Goal: Information Seeking & Learning: Learn about a topic

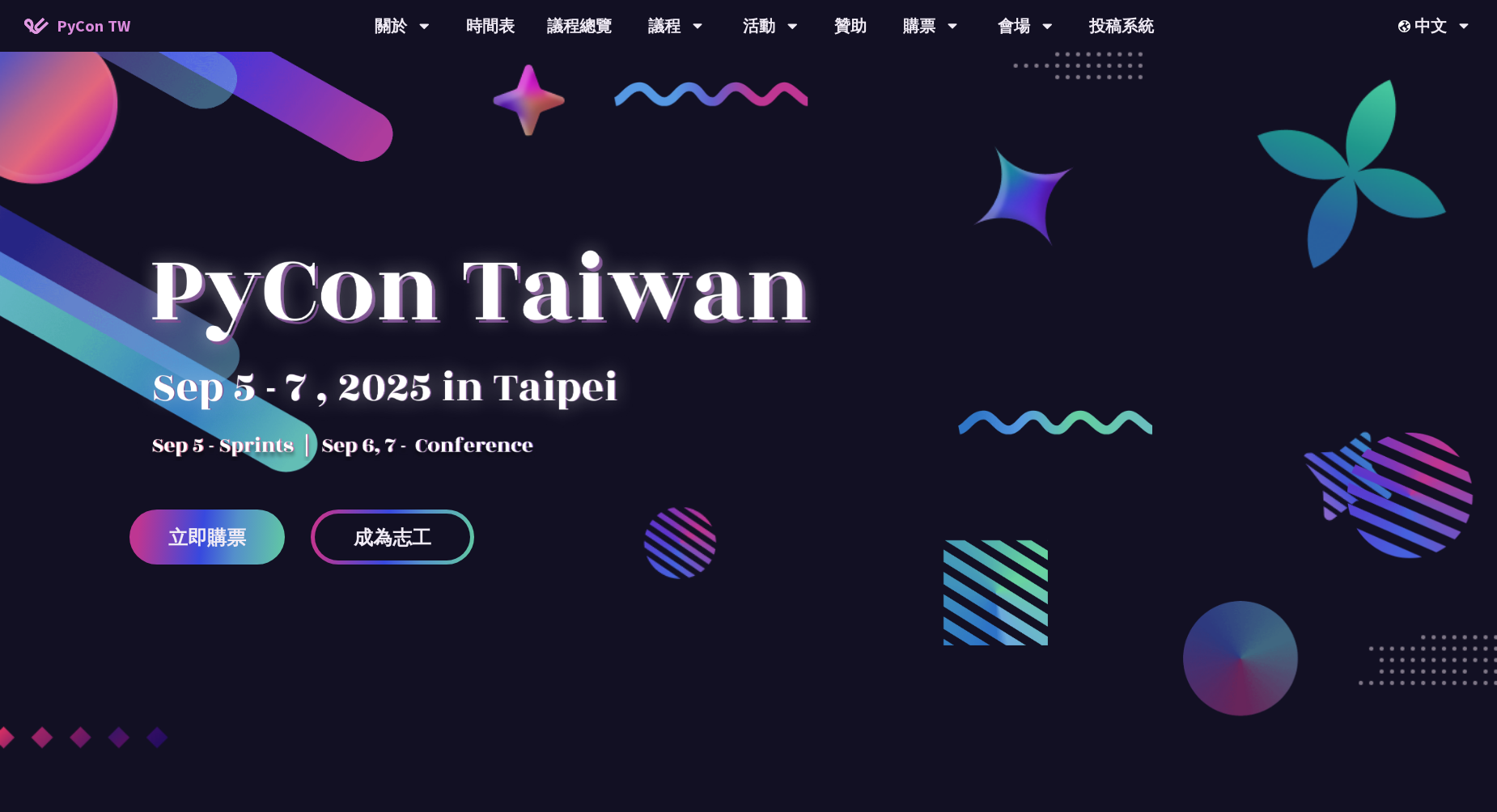
drag, startPoint x: 417, startPoint y: 446, endPoint x: 593, endPoint y: 446, distance: 176.0
click at [593, 446] on div at bounding box center [479, 319] width 699 height 283
click at [237, 532] on span "立即購票" at bounding box center [208, 537] width 78 height 20
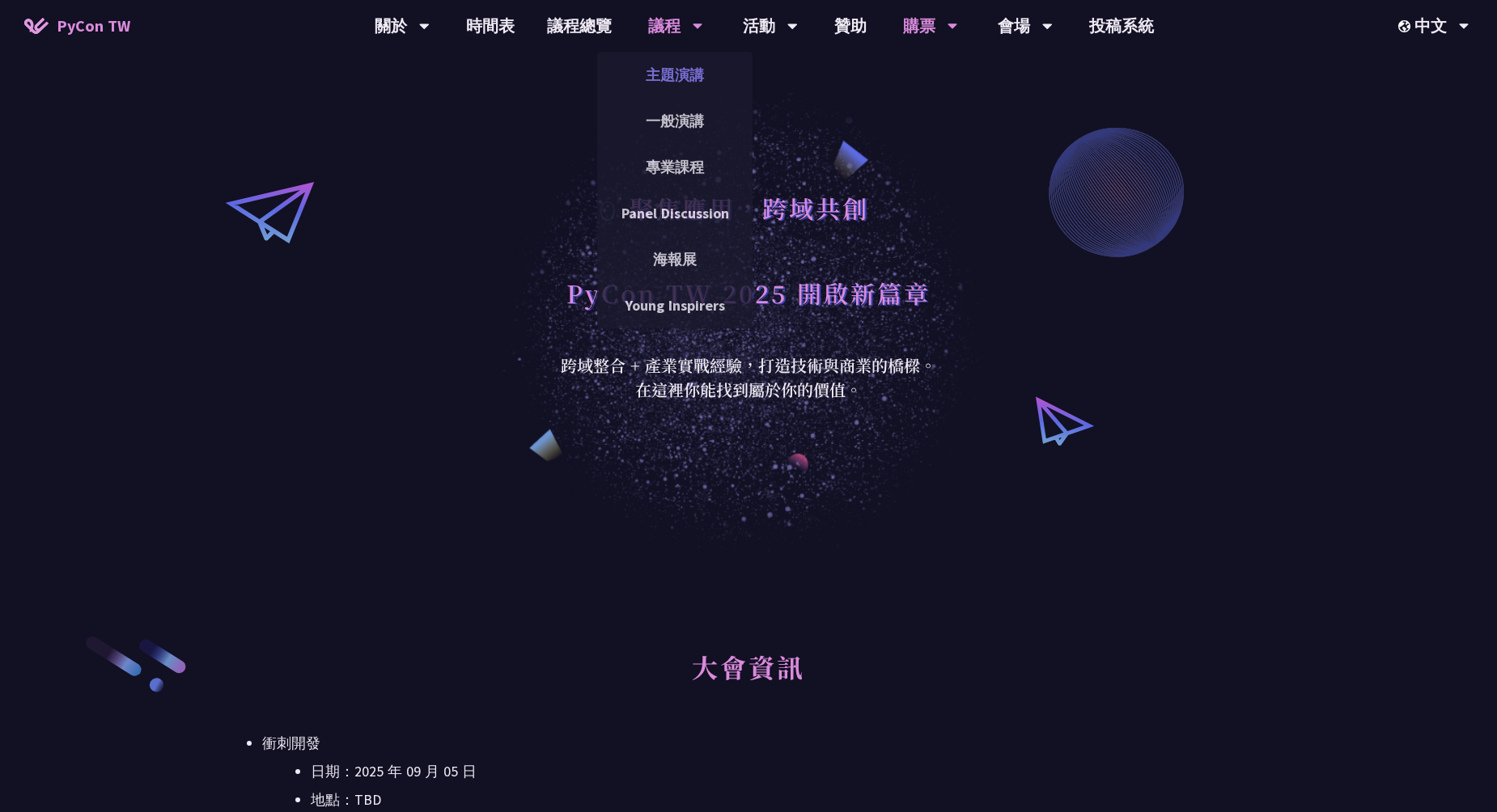
click at [680, 76] on link "主題演講" at bounding box center [675, 75] width 155 height 38
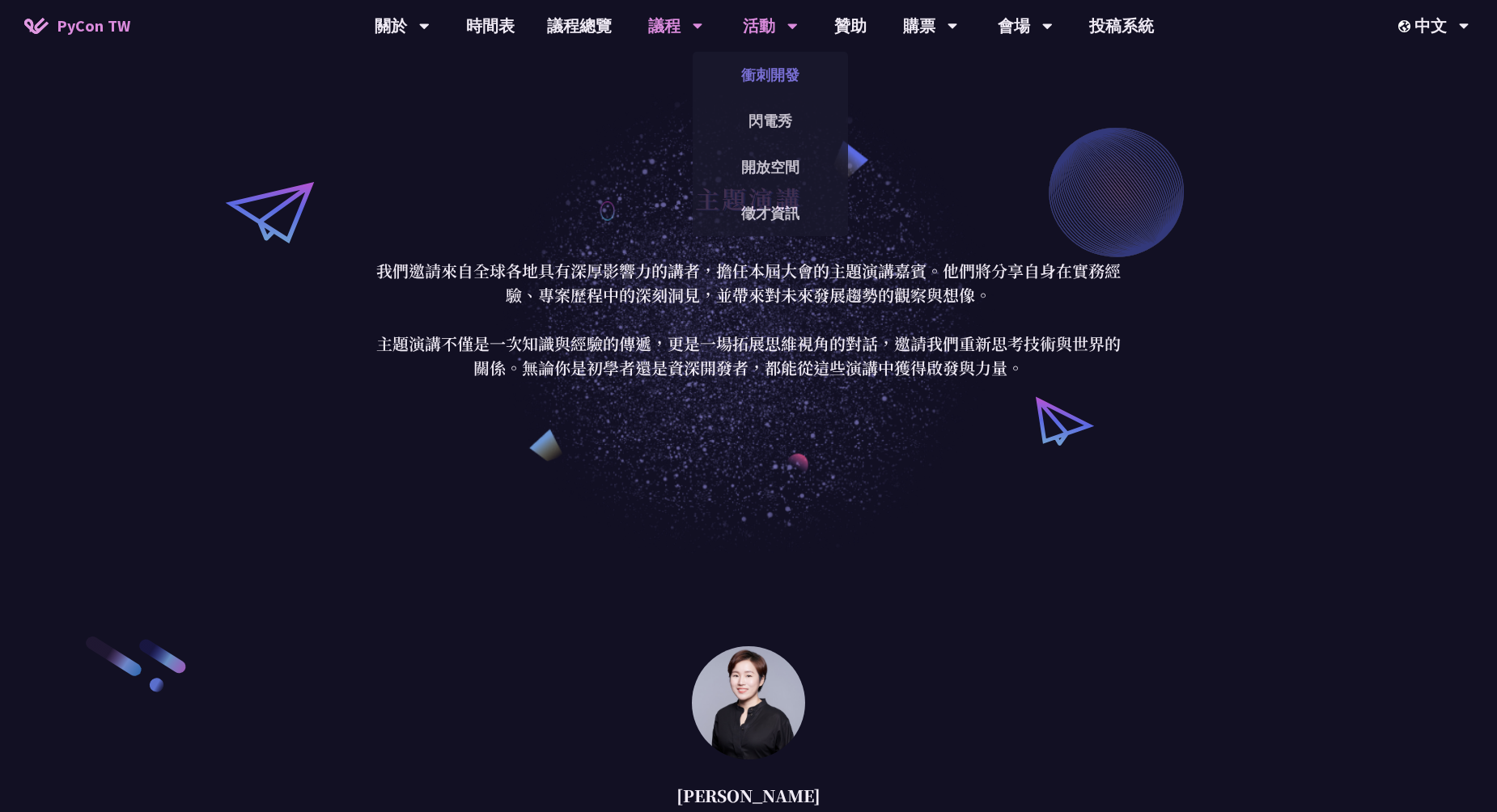
click at [756, 74] on link "衝刺開發" at bounding box center [771, 75] width 155 height 38
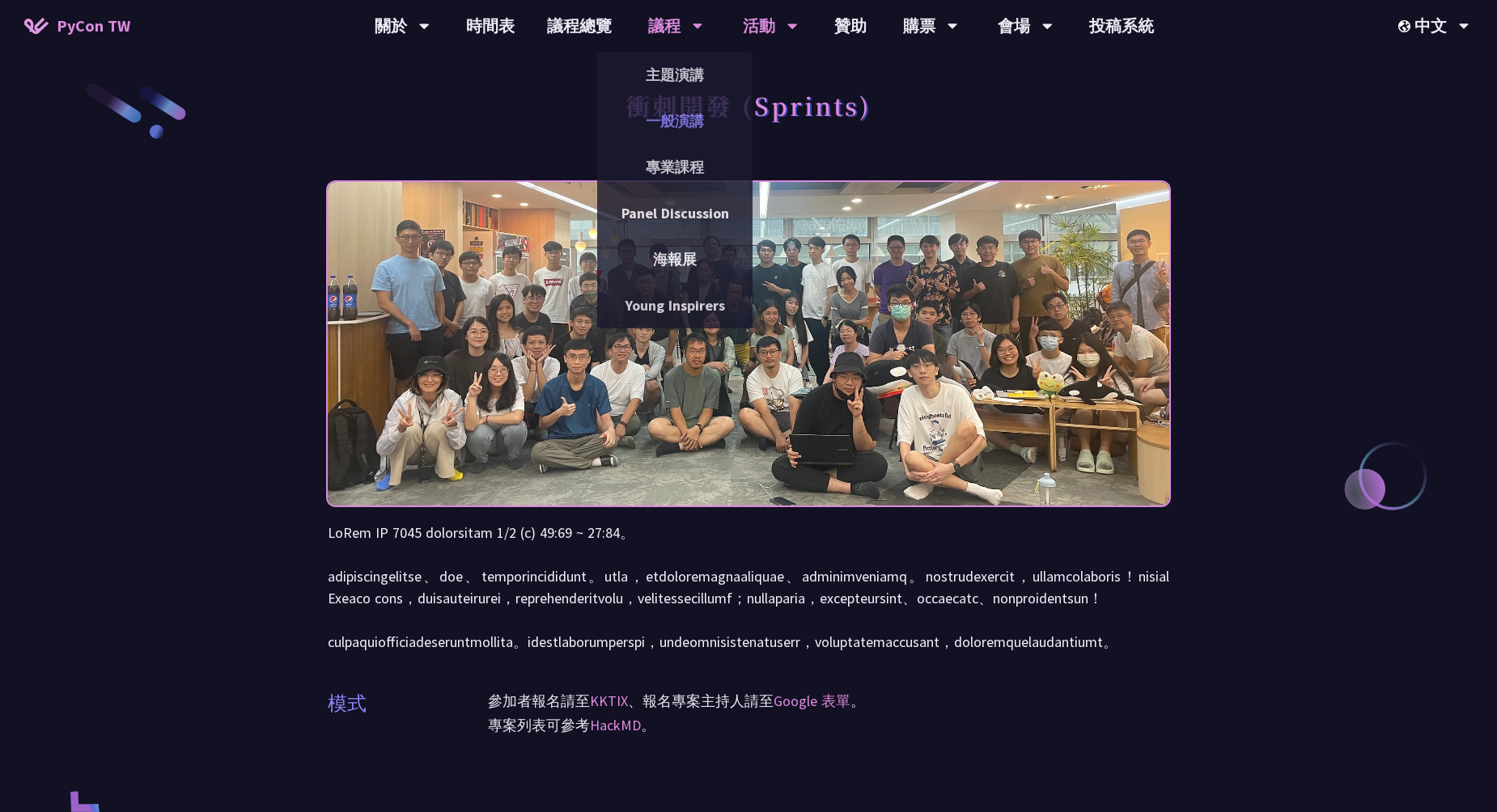
click at [675, 124] on link "一般演講" at bounding box center [675, 121] width 155 height 38
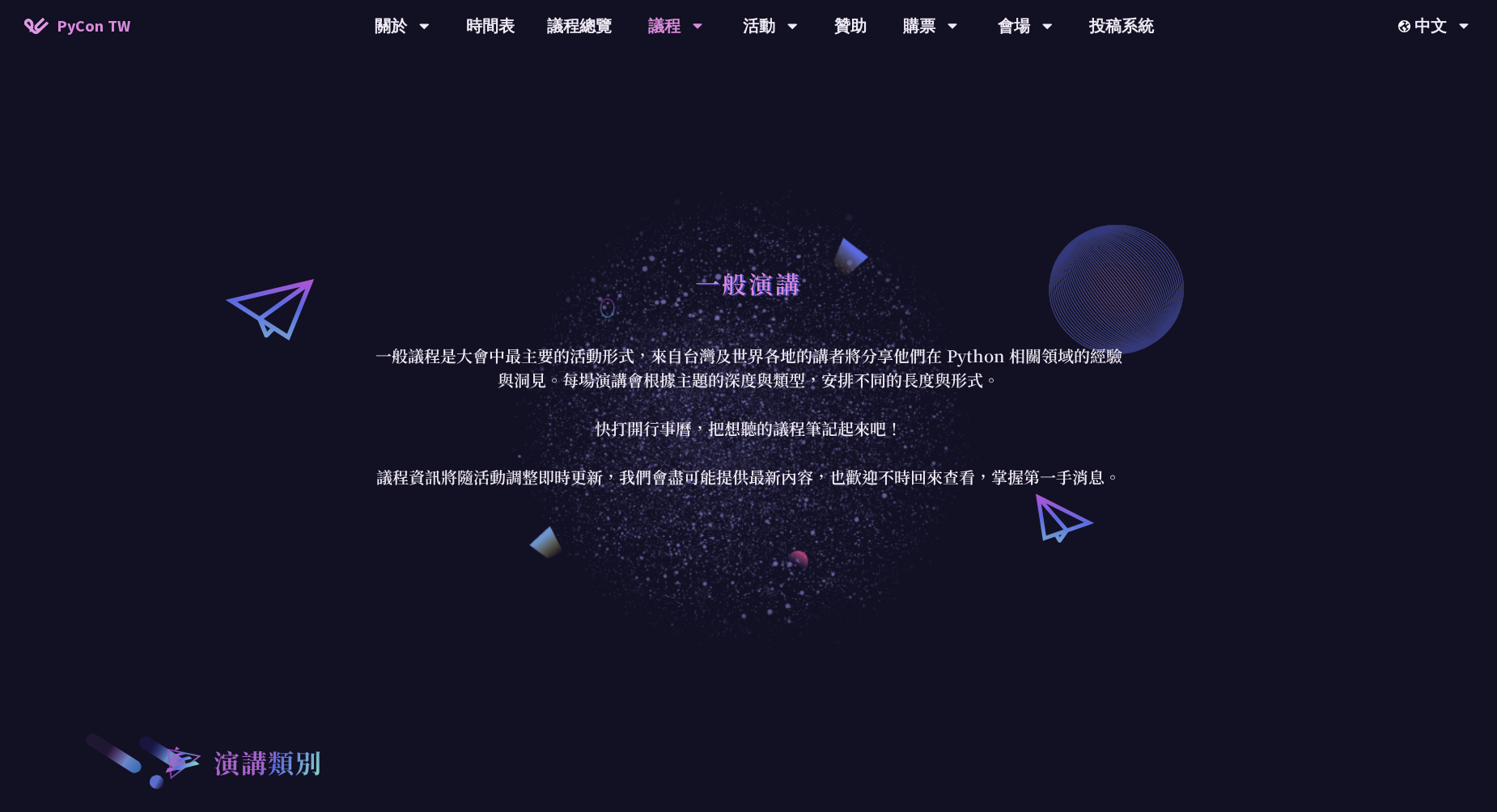
drag, startPoint x: 954, startPoint y: 636, endPoint x: 1083, endPoint y: 63, distance: 587.3
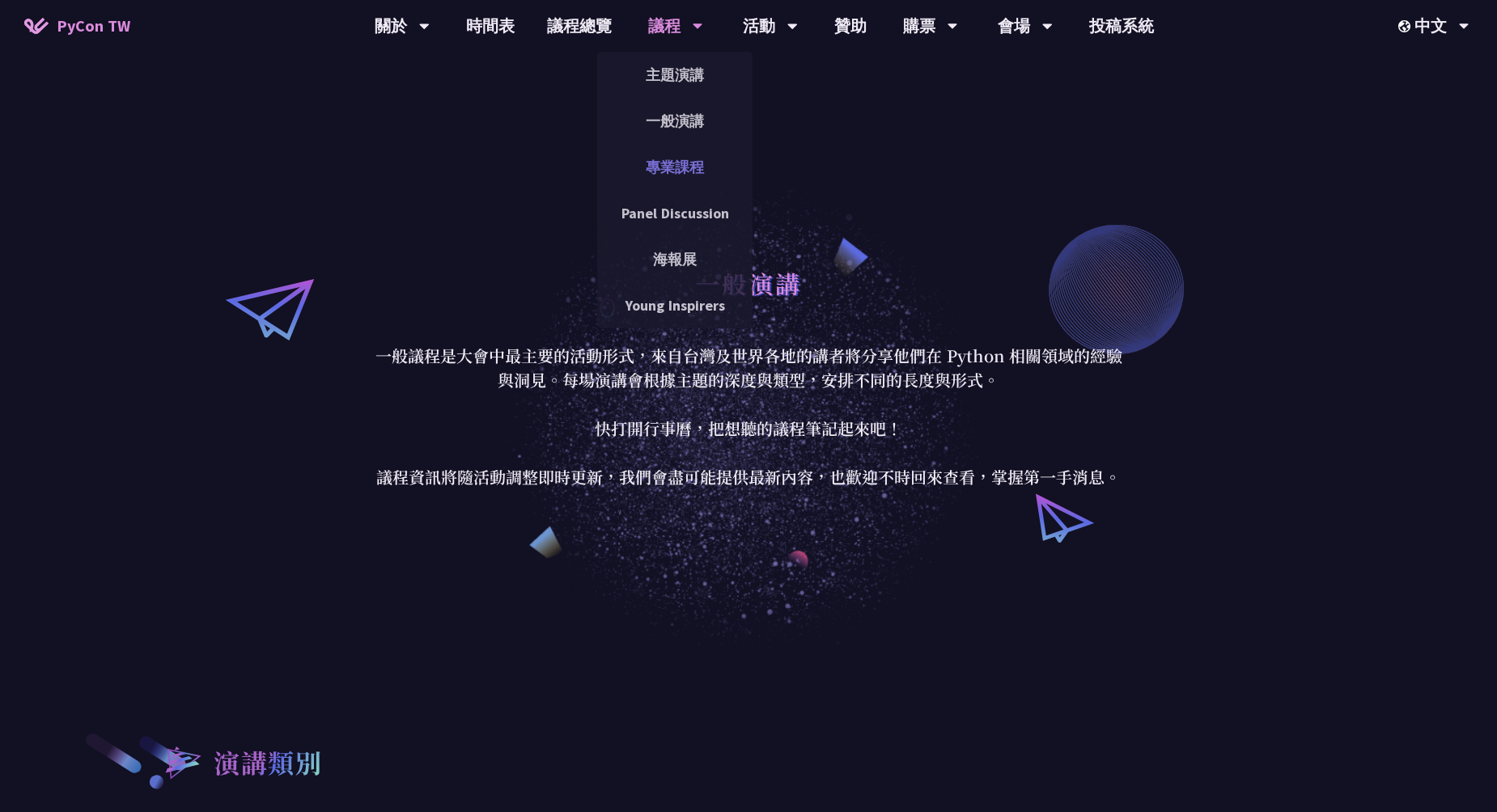
click at [664, 170] on link "專業課程" at bounding box center [675, 167] width 155 height 38
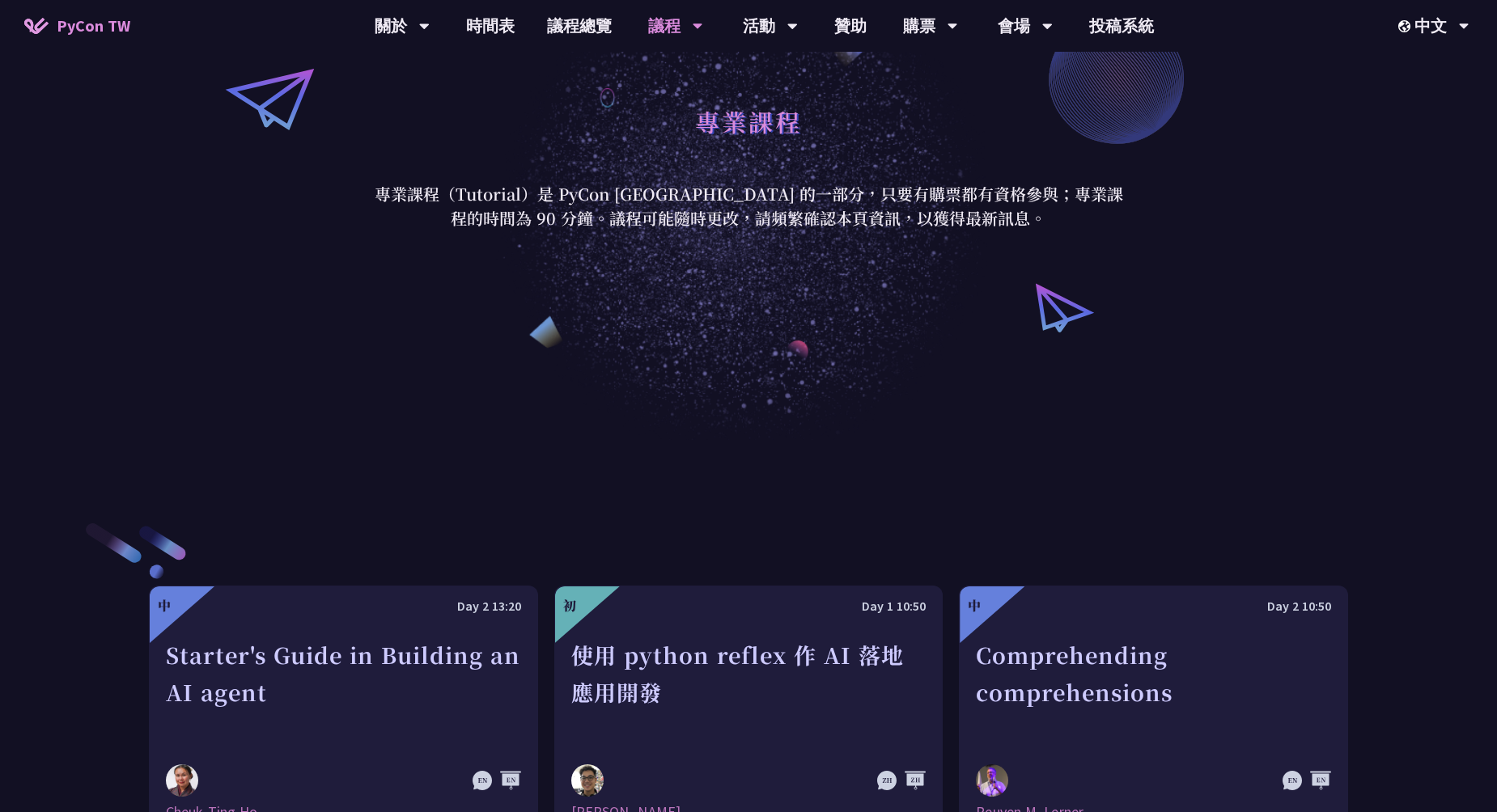
scroll to position [566, 0]
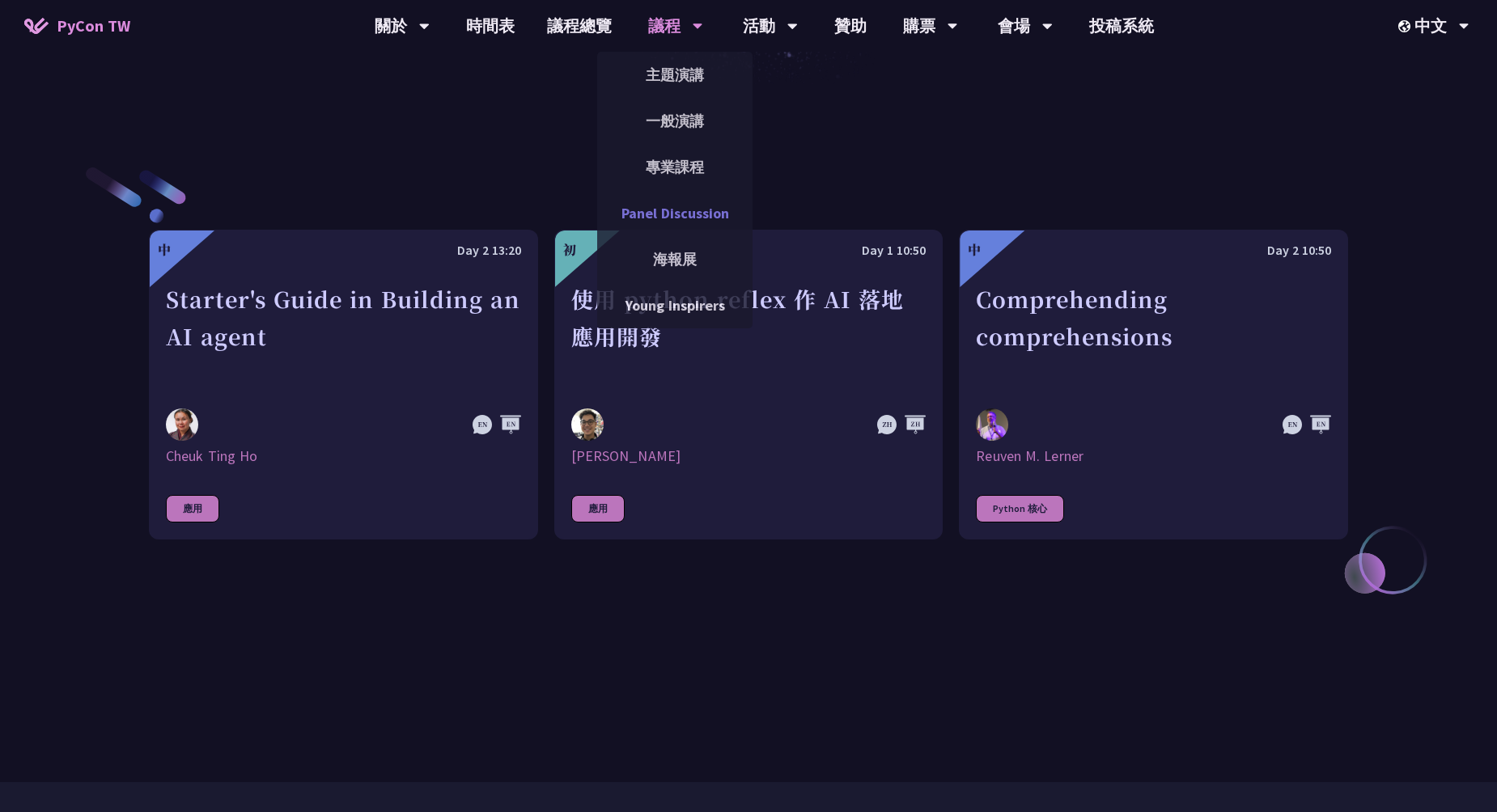
click at [654, 212] on link "Panel Discussion" at bounding box center [675, 213] width 155 height 38
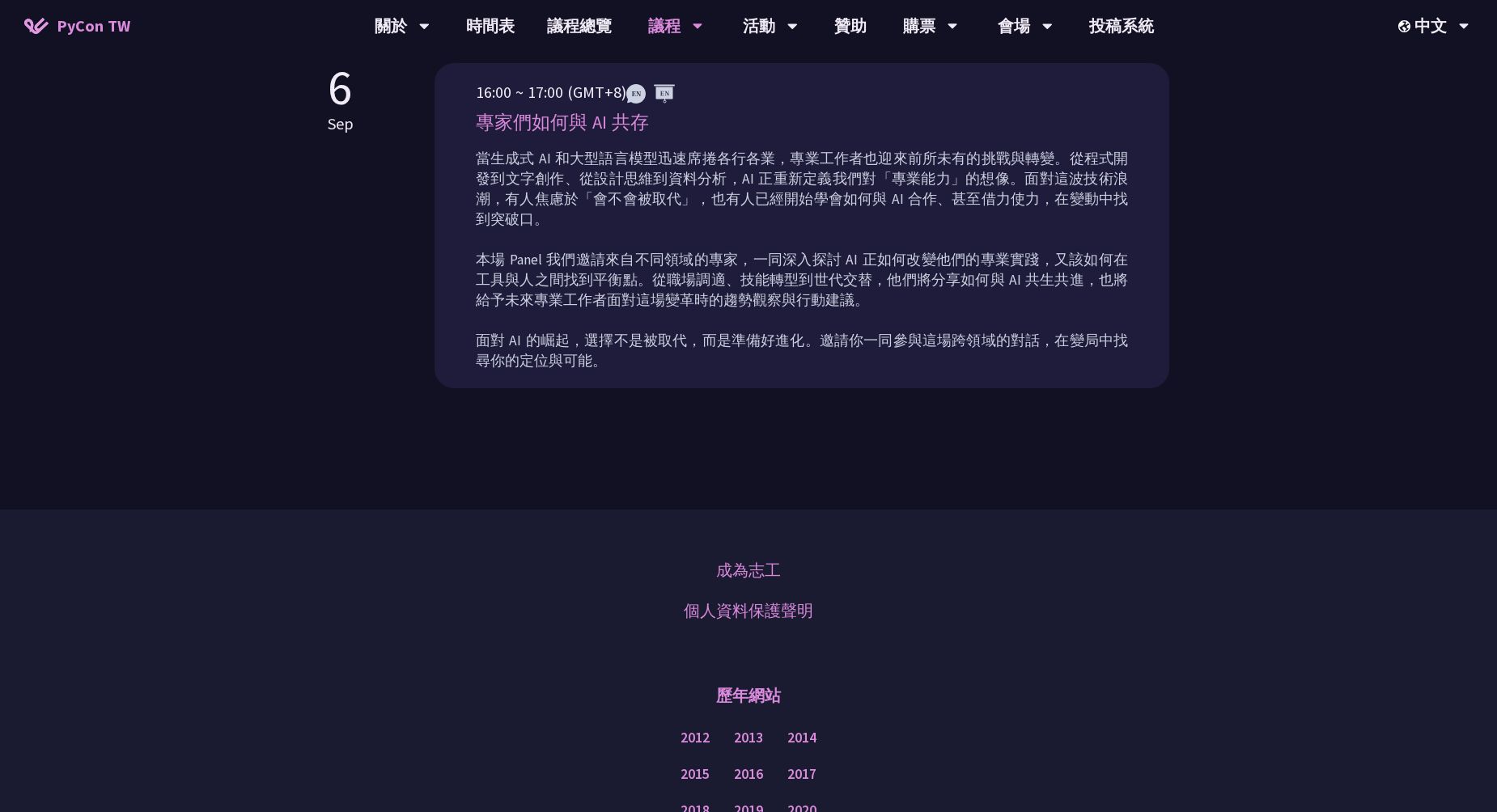
scroll to position [959, 0]
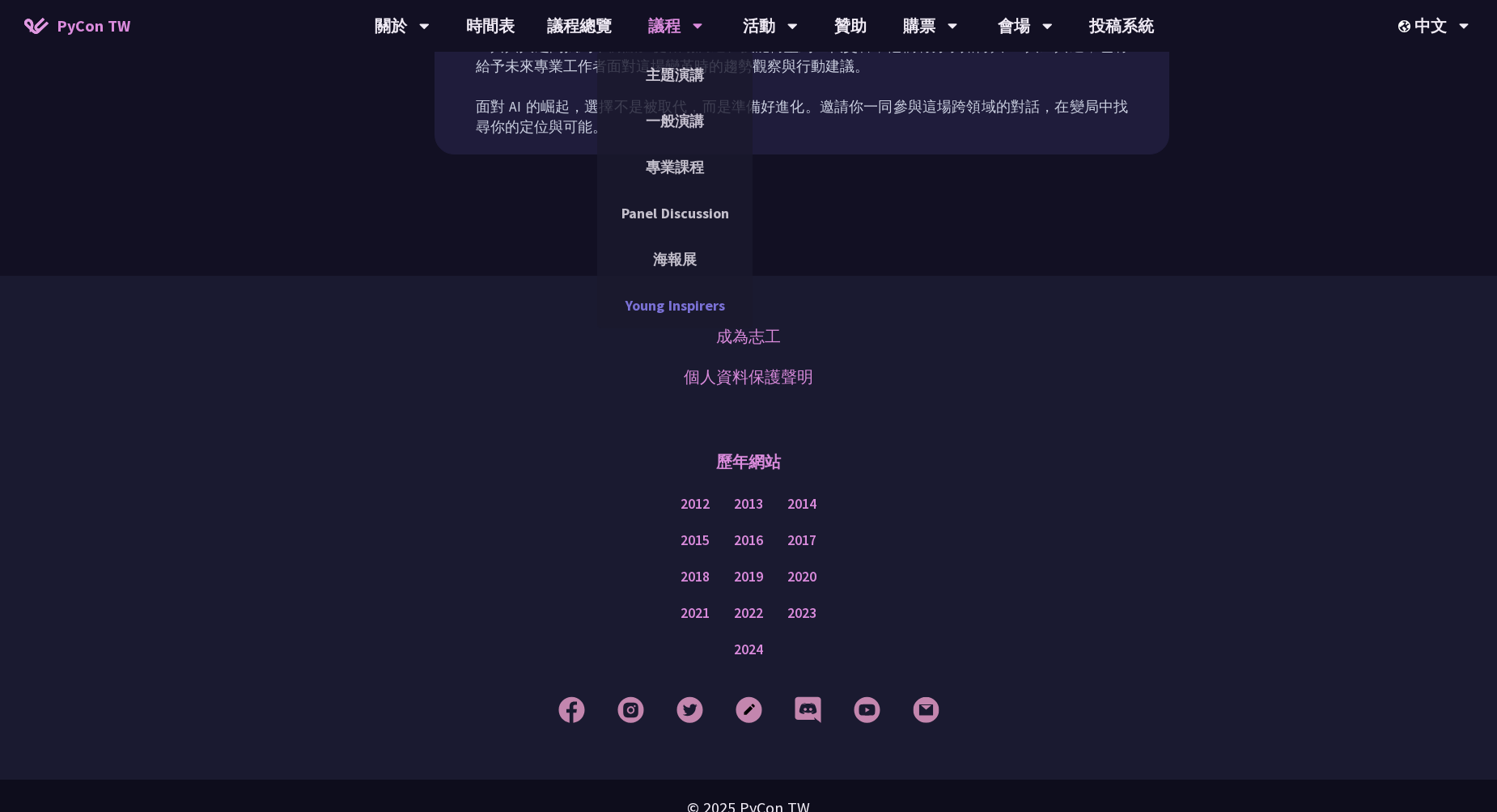
click at [675, 301] on link "Young Inspirers" at bounding box center [675, 305] width 155 height 38
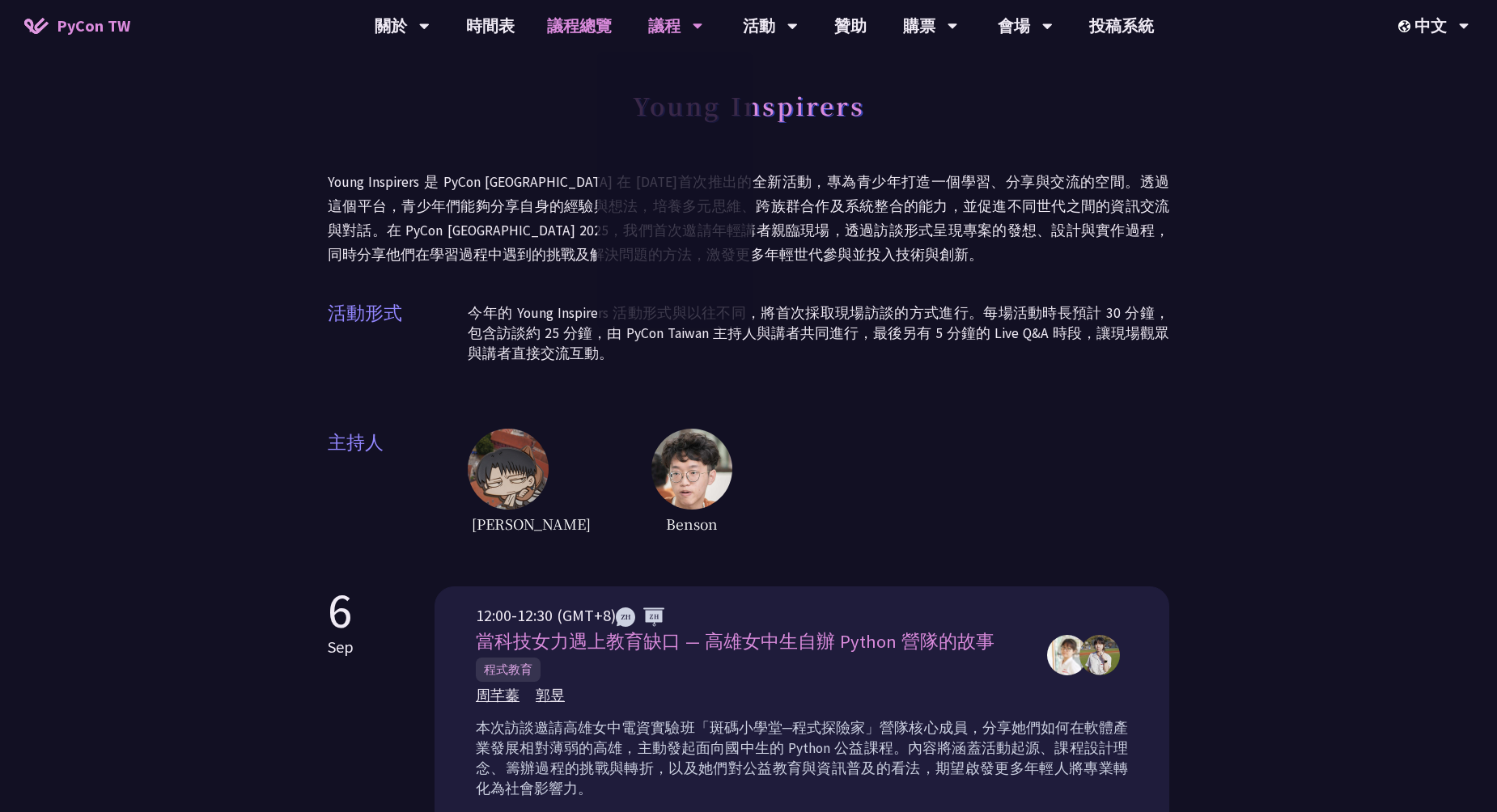
click at [575, 26] on link "議程總覽" at bounding box center [579, 26] width 97 height 52
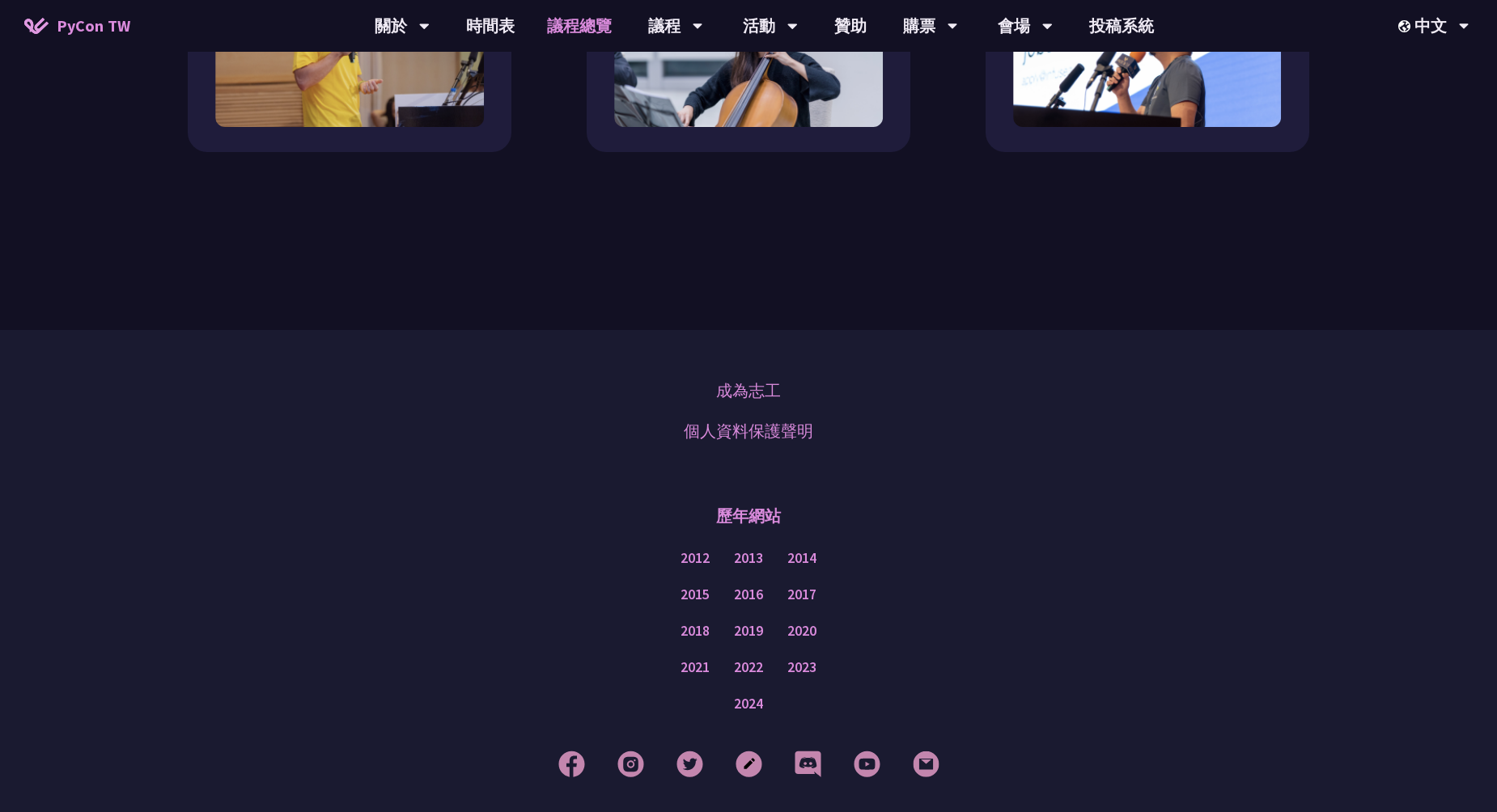
scroll to position [1928, 0]
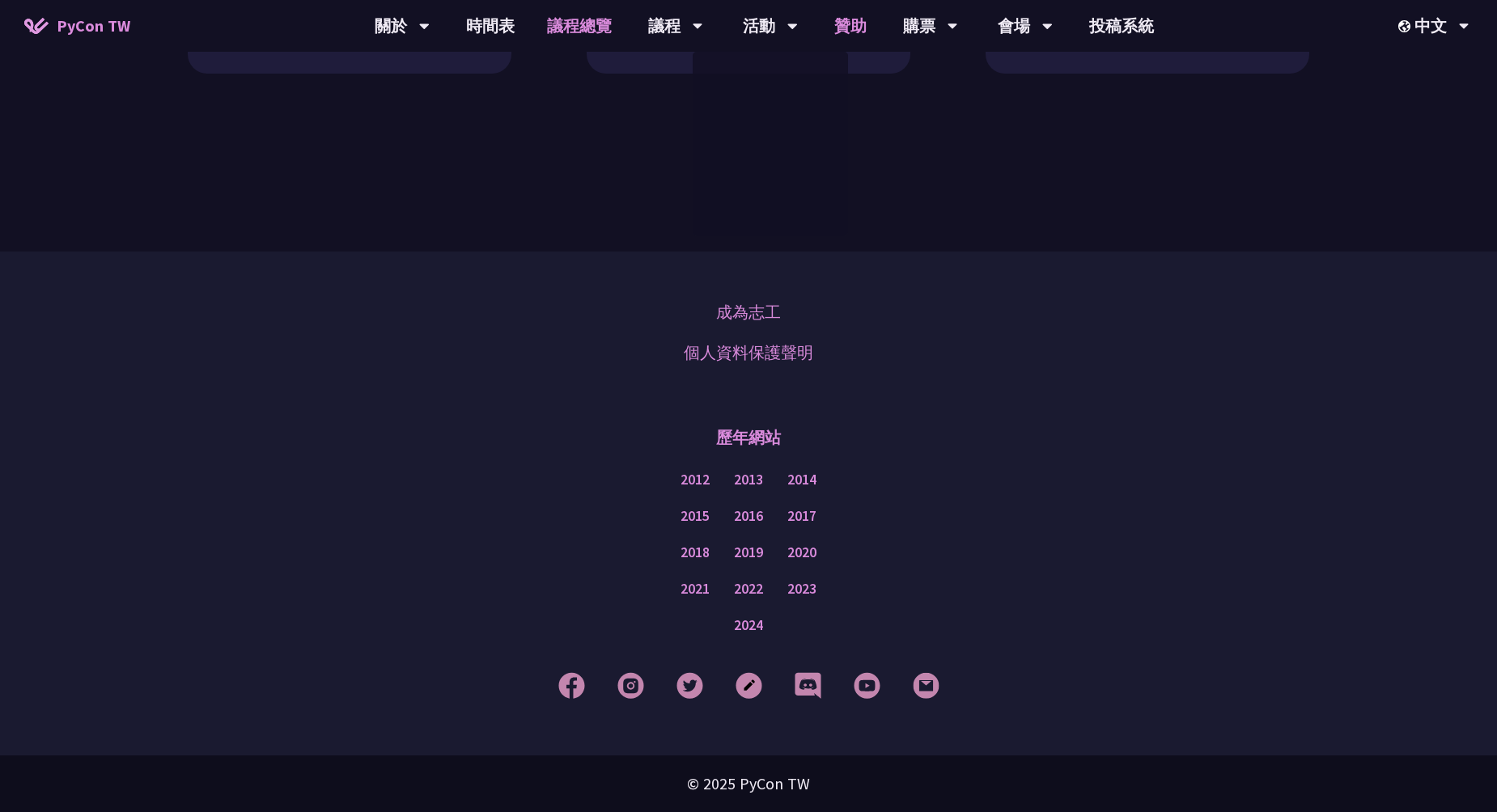
click at [829, 21] on link "贊助" at bounding box center [850, 26] width 64 height 52
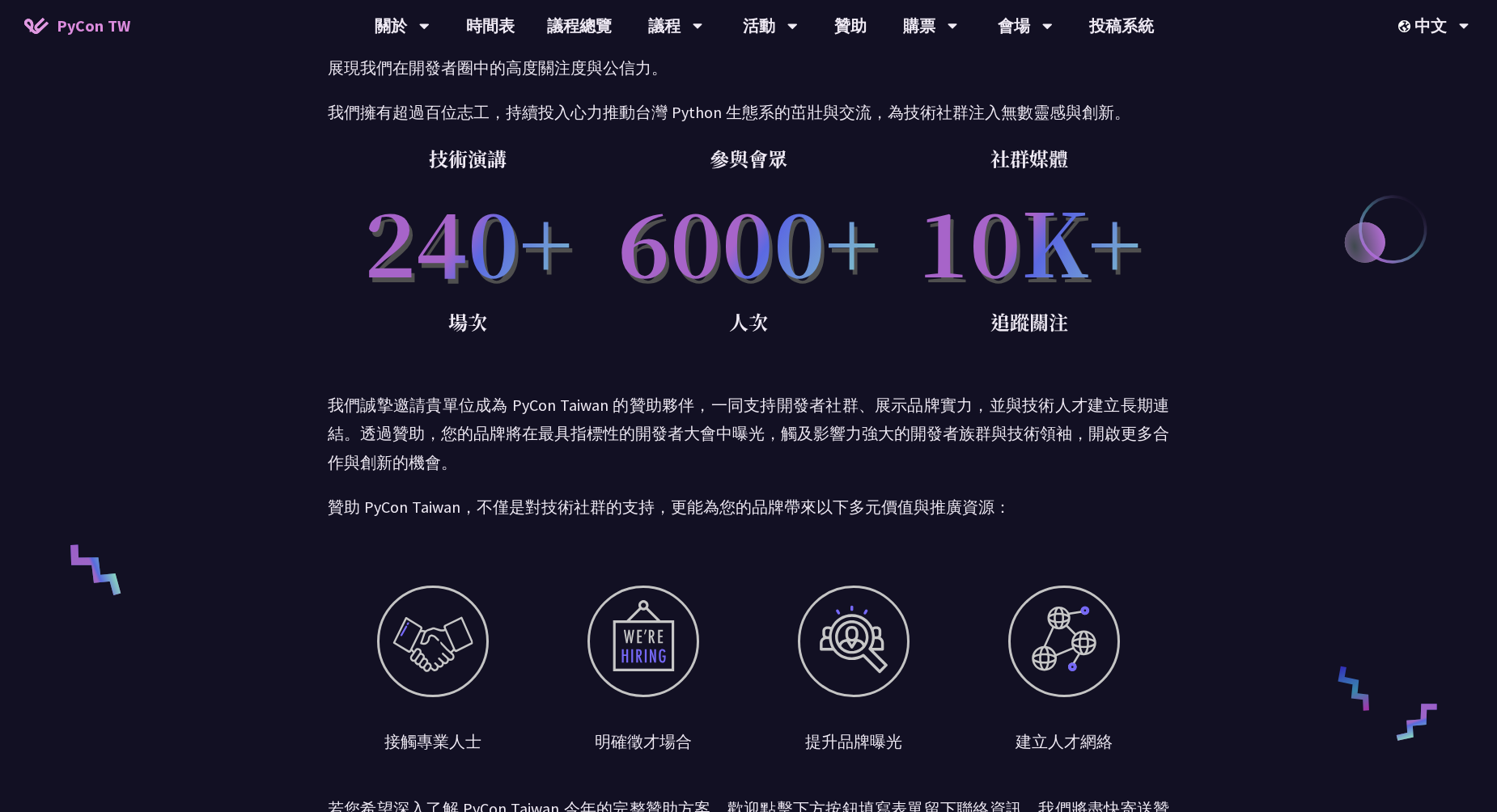
scroll to position [405, 0]
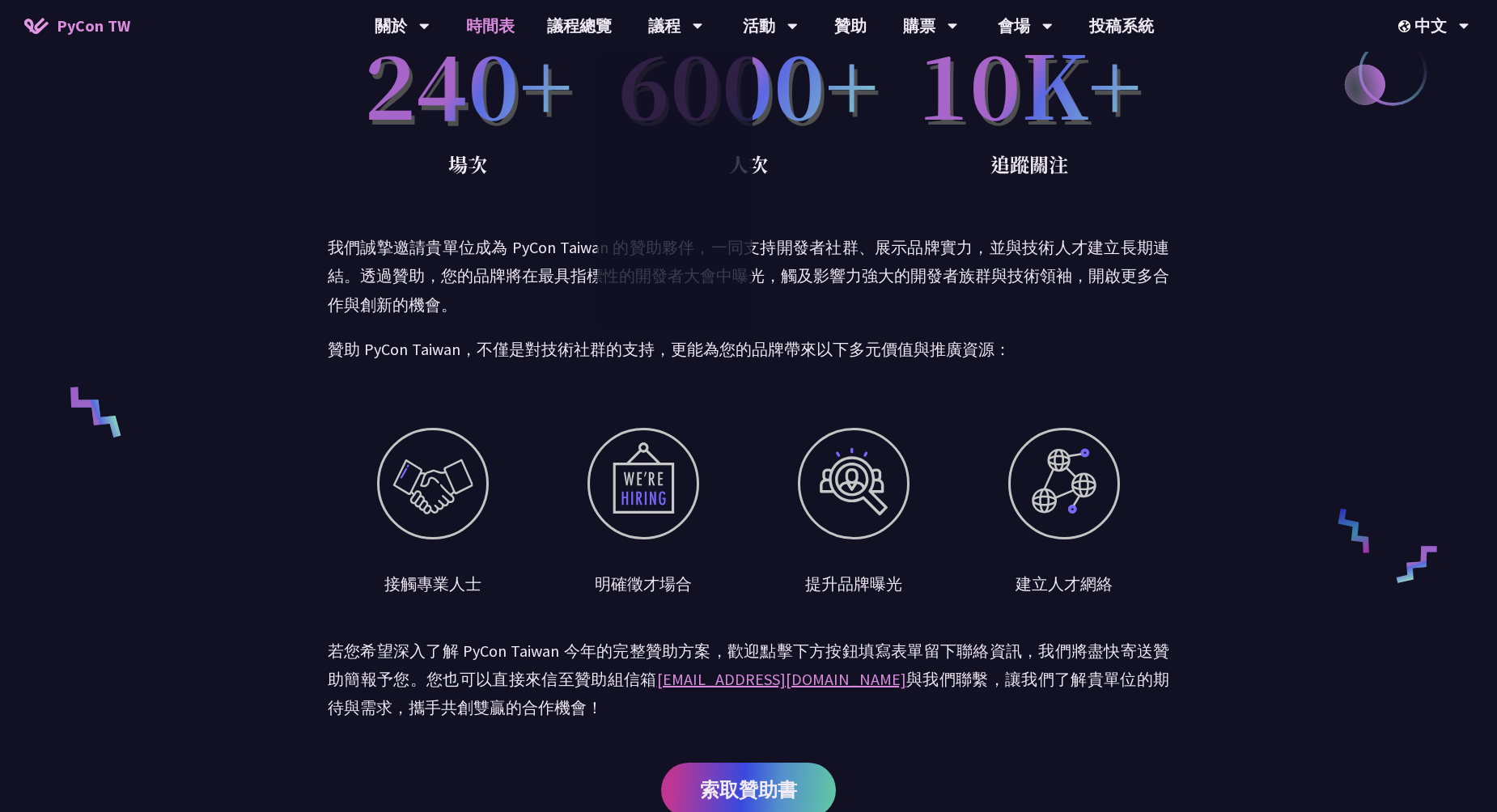
click at [491, 22] on link "時間表" at bounding box center [490, 26] width 81 height 52
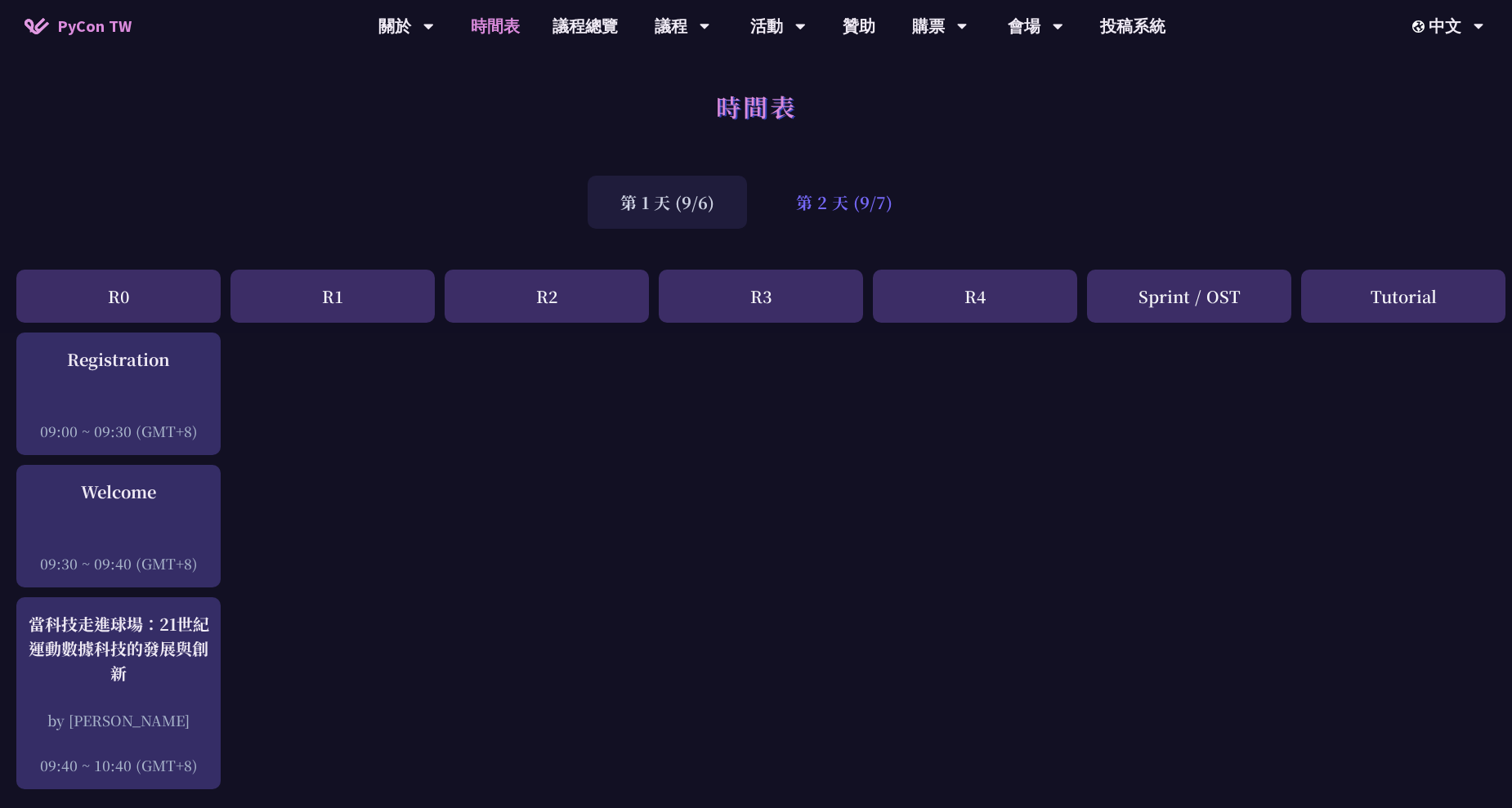
click at [869, 207] on div "第 2 天 (9/7)" at bounding box center [844, 202] width 162 height 53
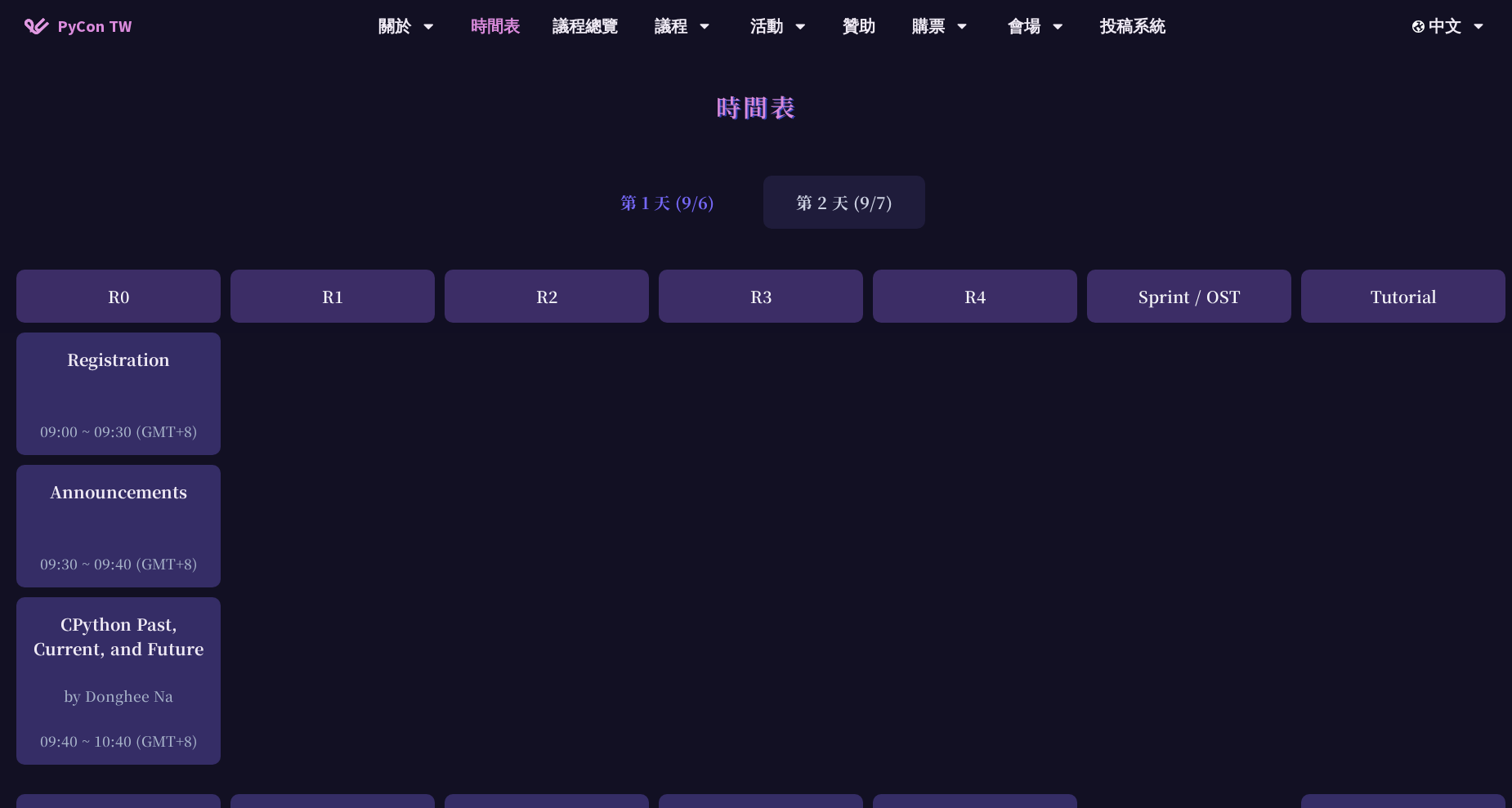
click at [711, 198] on div "第 1 天 (9/6)" at bounding box center [667, 202] width 159 height 53
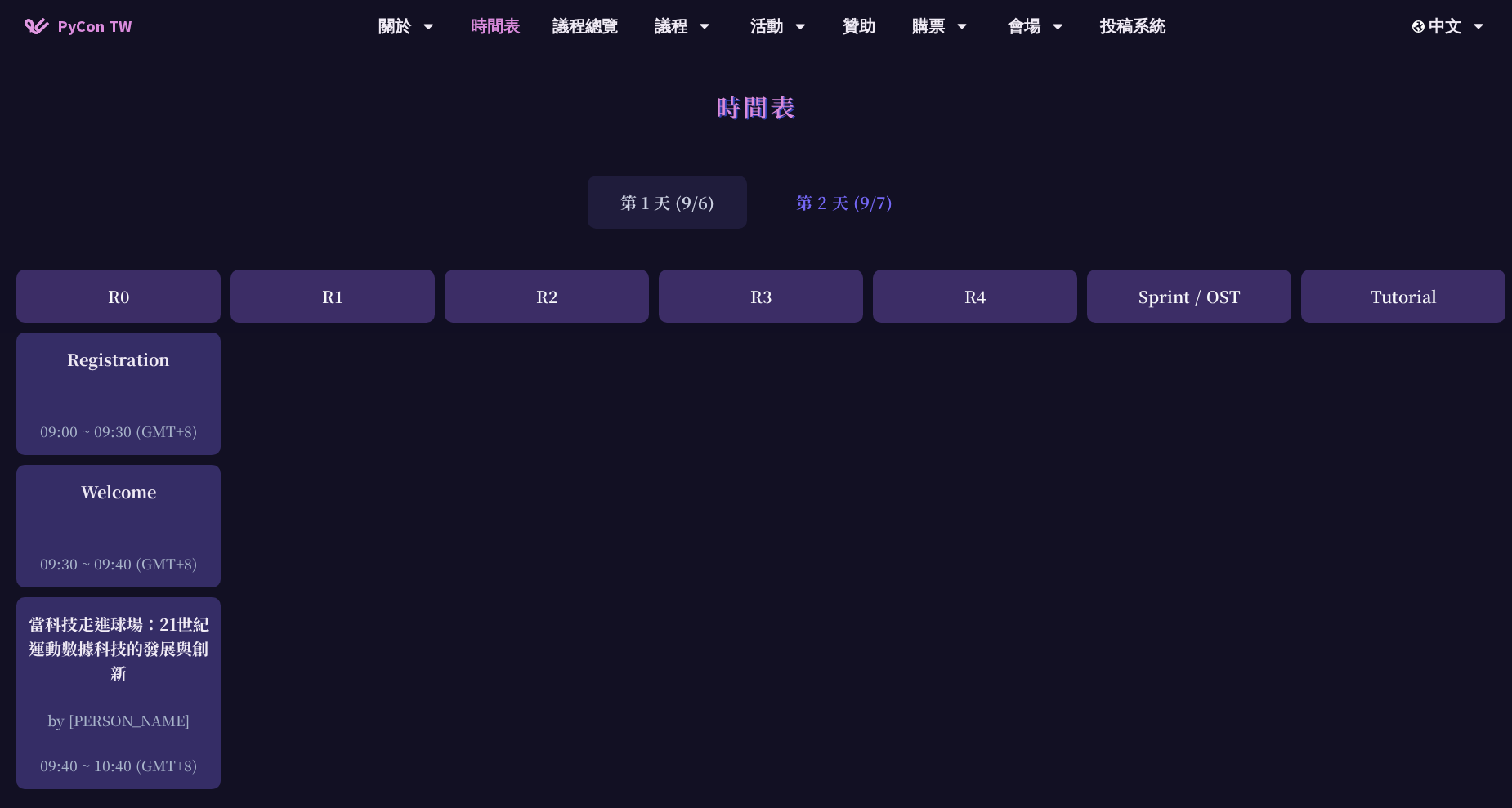
click at [854, 180] on div "第 2 天 (9/7)" at bounding box center [844, 202] width 162 height 53
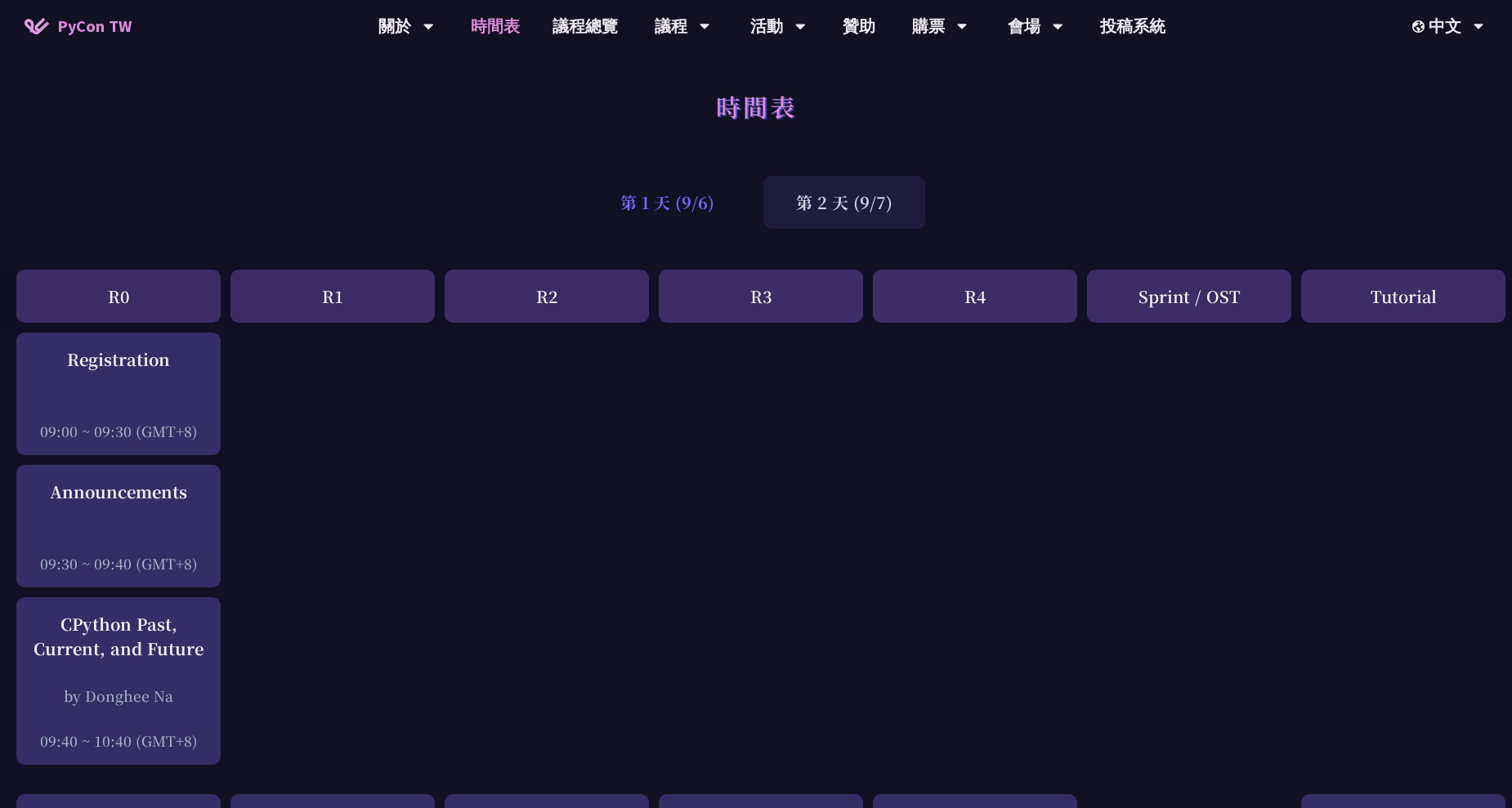
click at [688, 204] on div "第 1 天 (9/6)" at bounding box center [667, 202] width 159 height 53
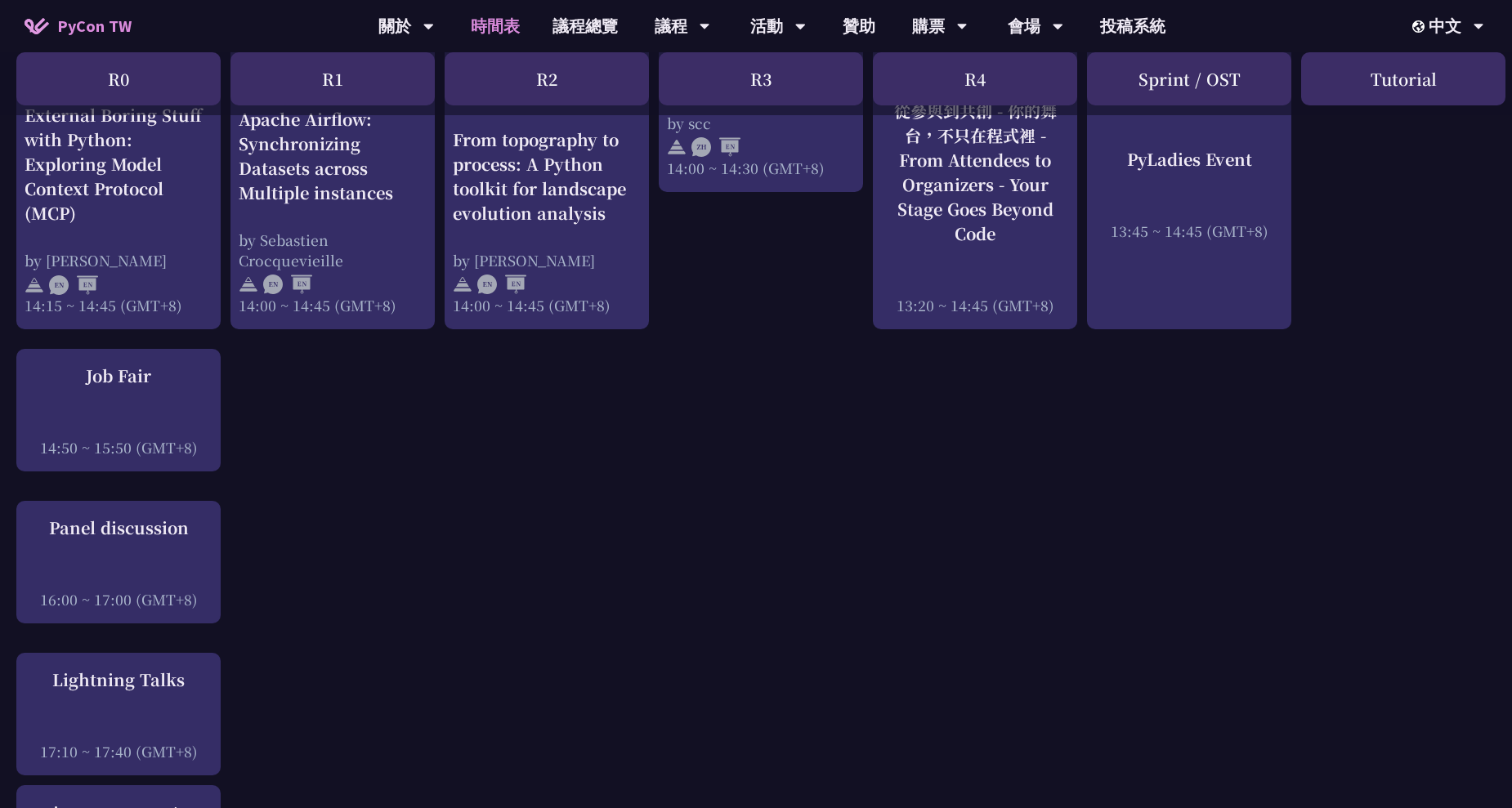
scroll to position [1879, 0]
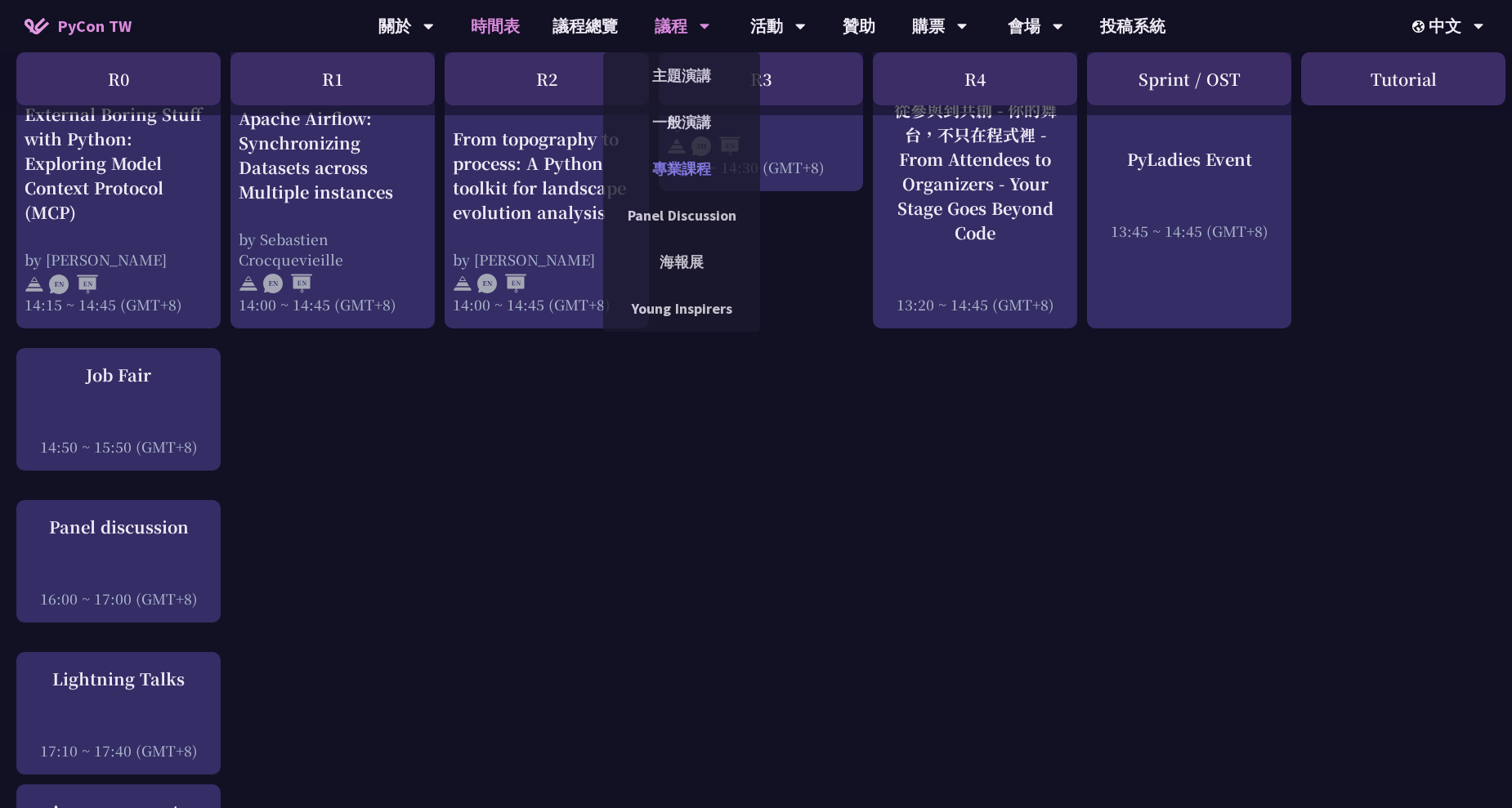
click at [675, 165] on link "專業課程" at bounding box center [682, 168] width 157 height 38
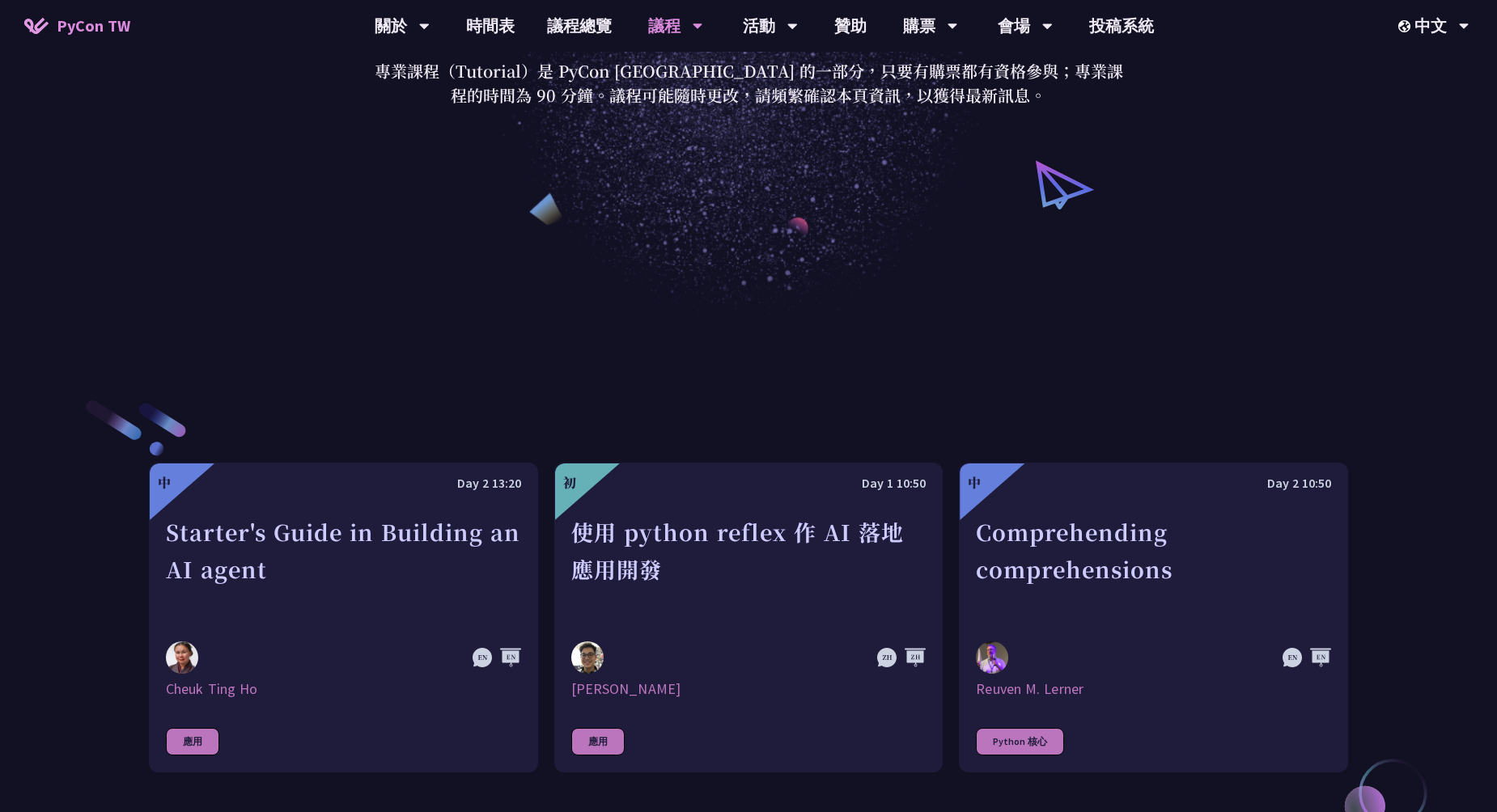
scroll to position [323, 0]
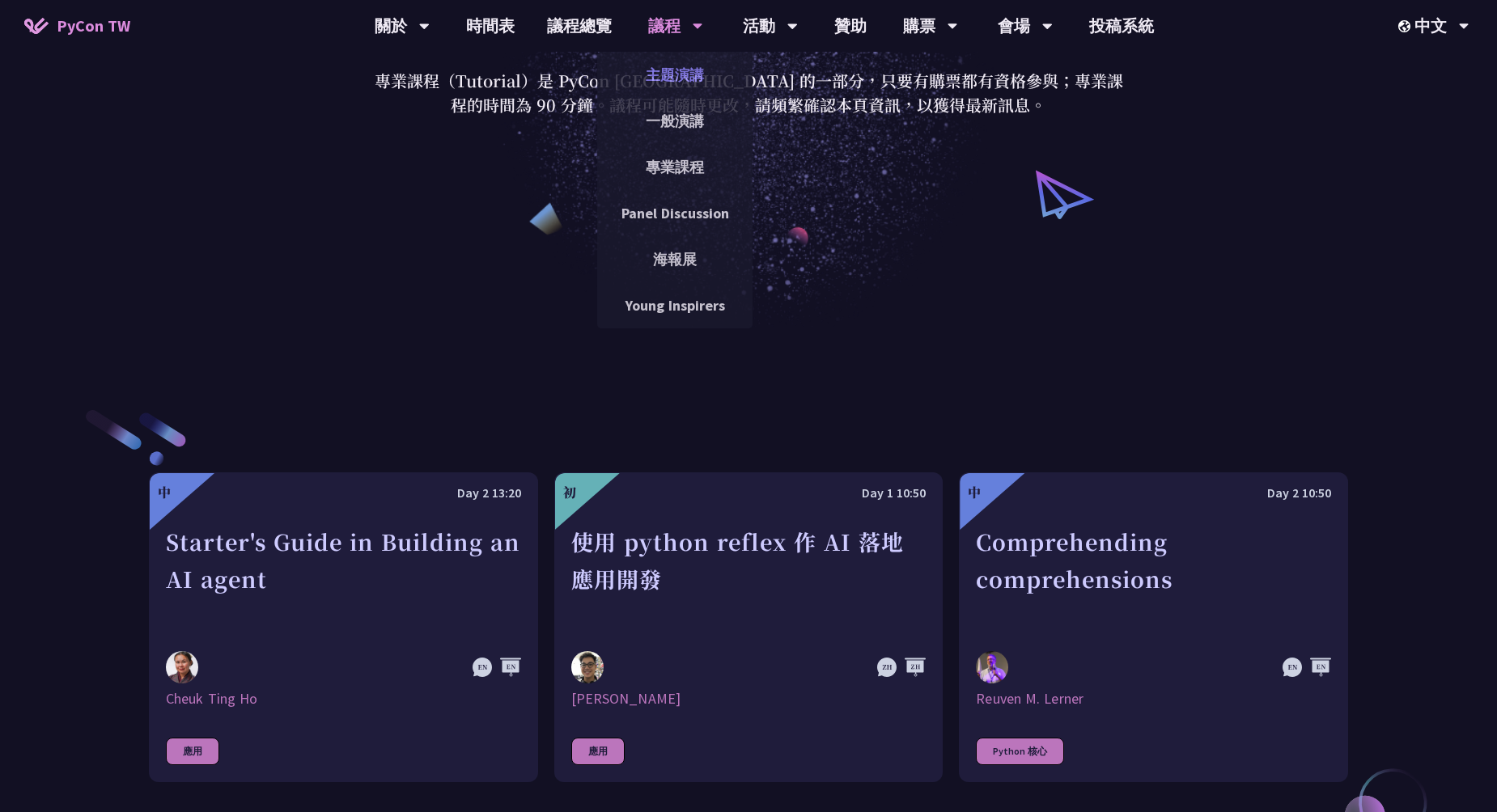
click at [666, 66] on link "主題演講" at bounding box center [675, 75] width 155 height 38
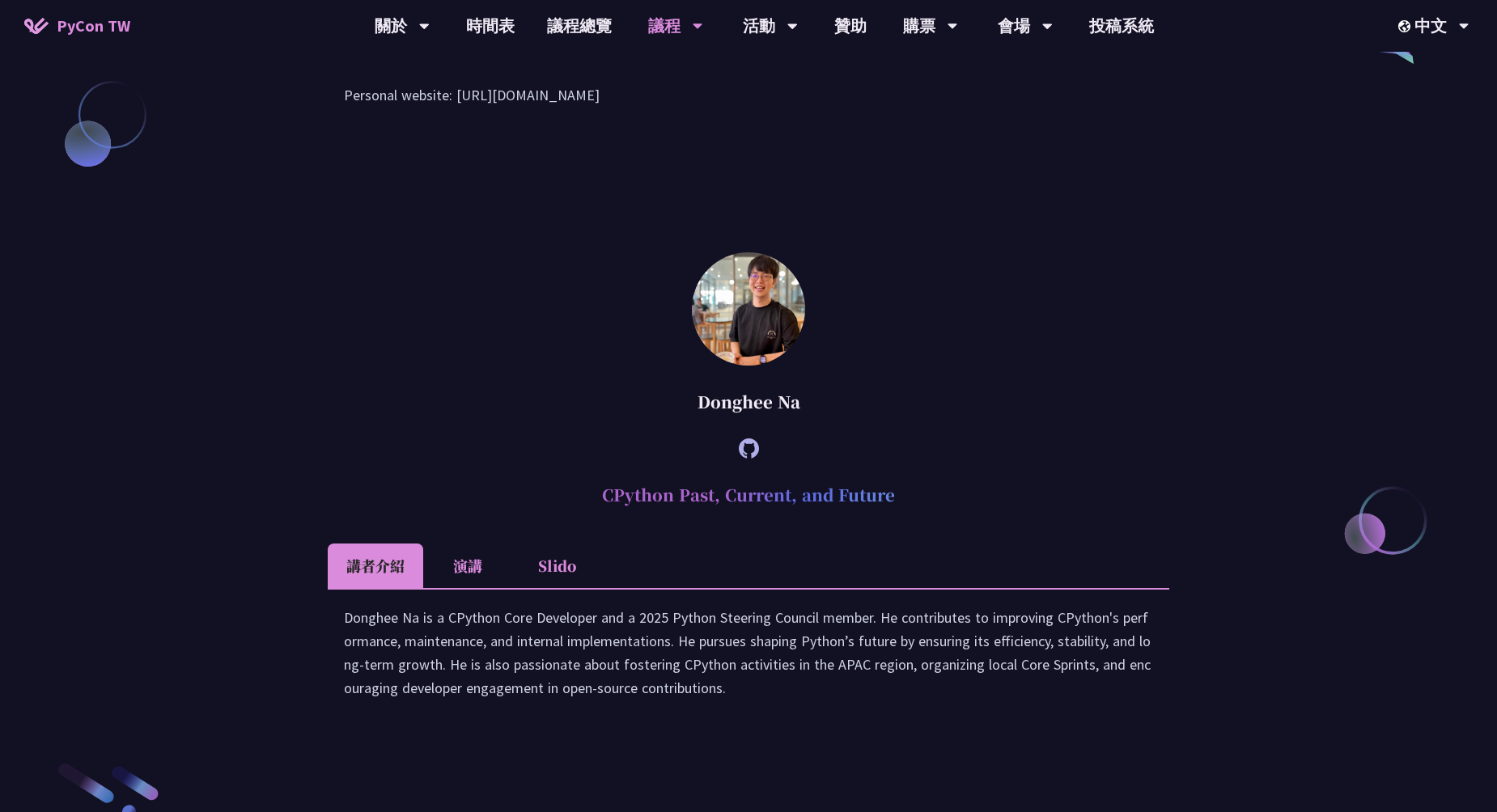
scroll to position [2184, 0]
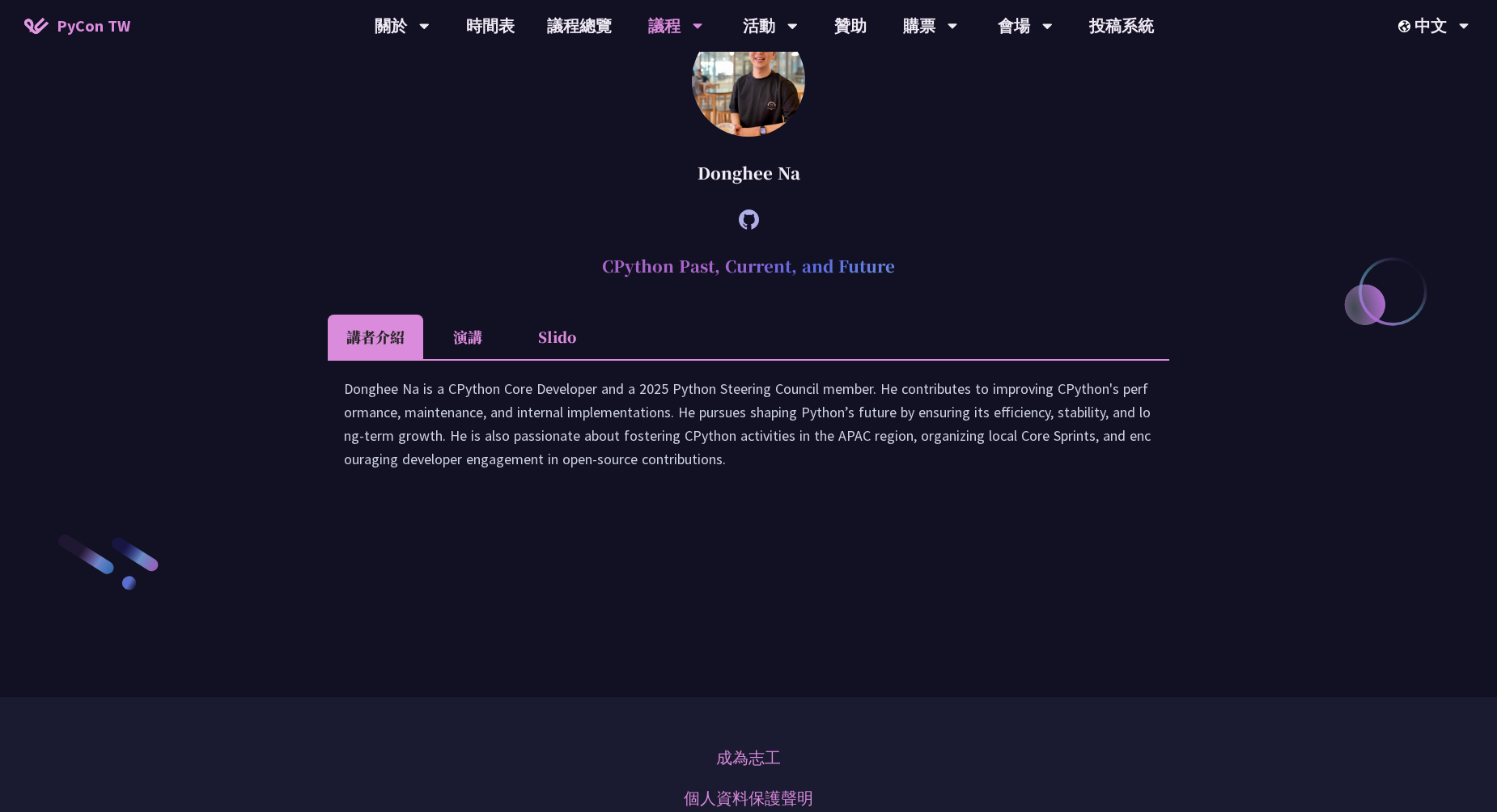
click at [740, 136] on img at bounding box center [748, 80] width 113 height 113
click at [462, 359] on li "演講" at bounding box center [467, 336] width 89 height 45
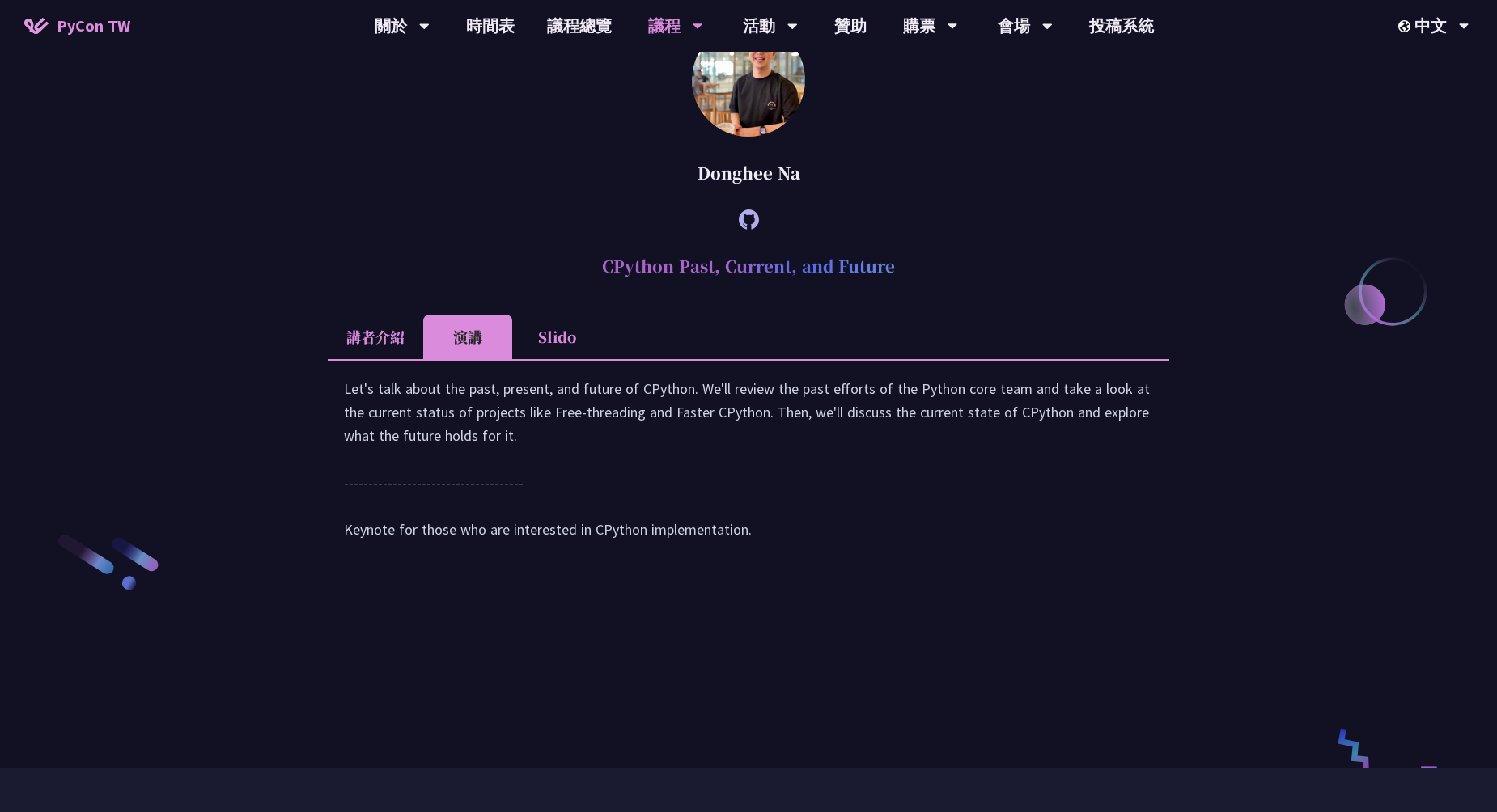
click at [392, 359] on li "講者介紹" at bounding box center [375, 336] width 96 height 45
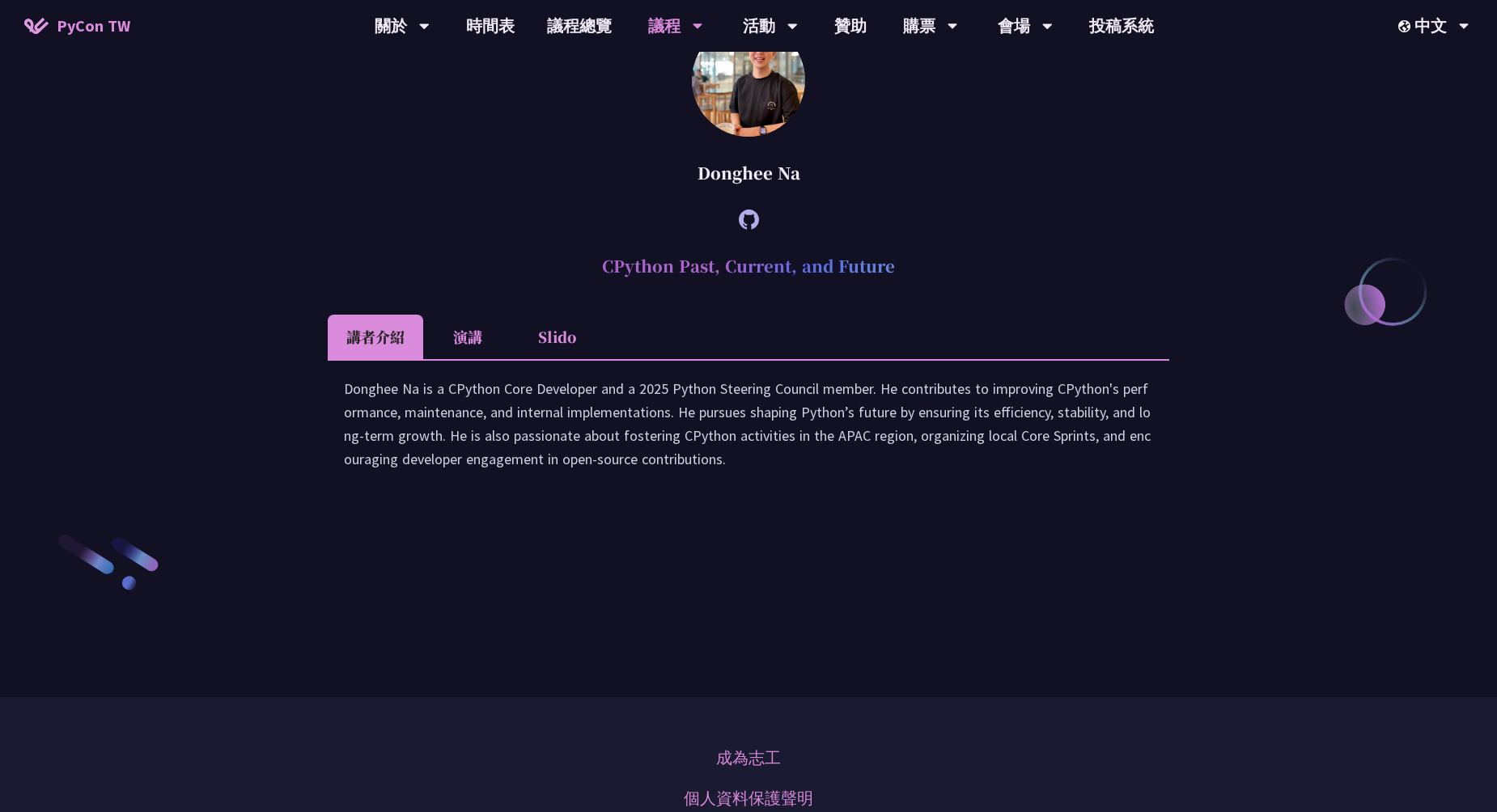
drag, startPoint x: 879, startPoint y: 344, endPoint x: 635, endPoint y: 335, distance: 244.2
click at [621, 197] on div "Donghee Na" at bounding box center [749, 172] width 842 height 48
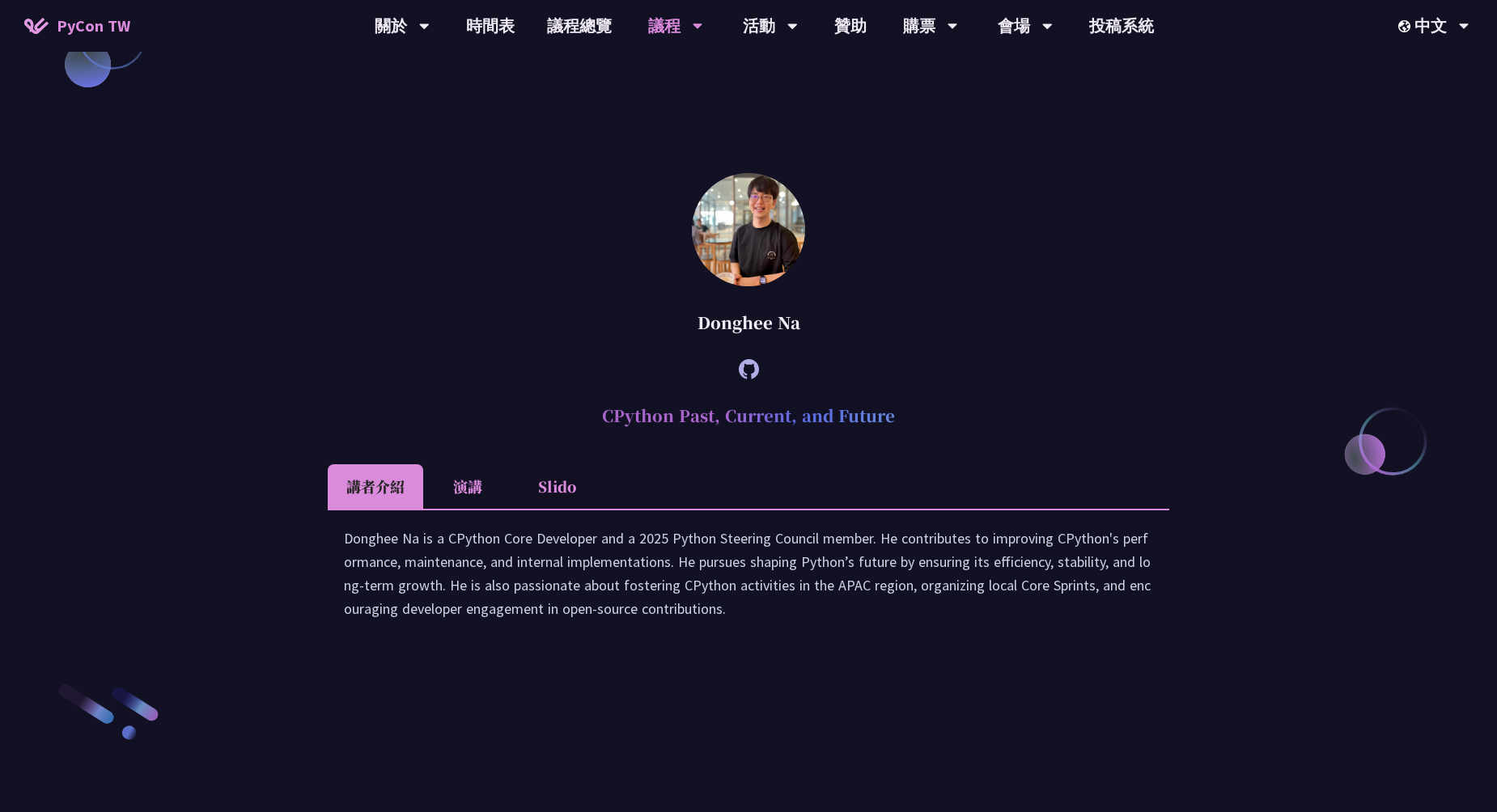
scroll to position [2022, 0]
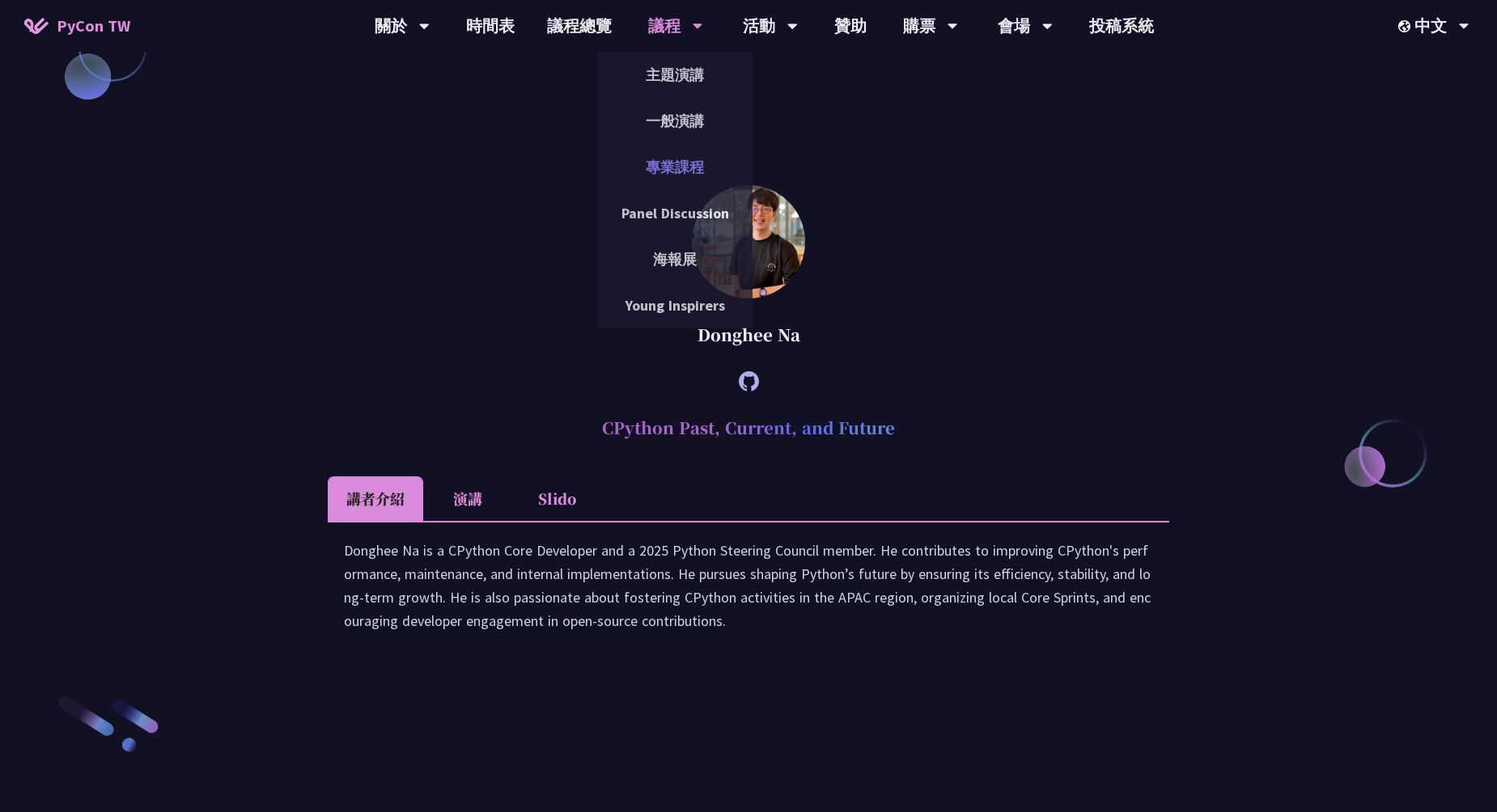
click at [676, 167] on link "專業課程" at bounding box center [675, 167] width 155 height 38
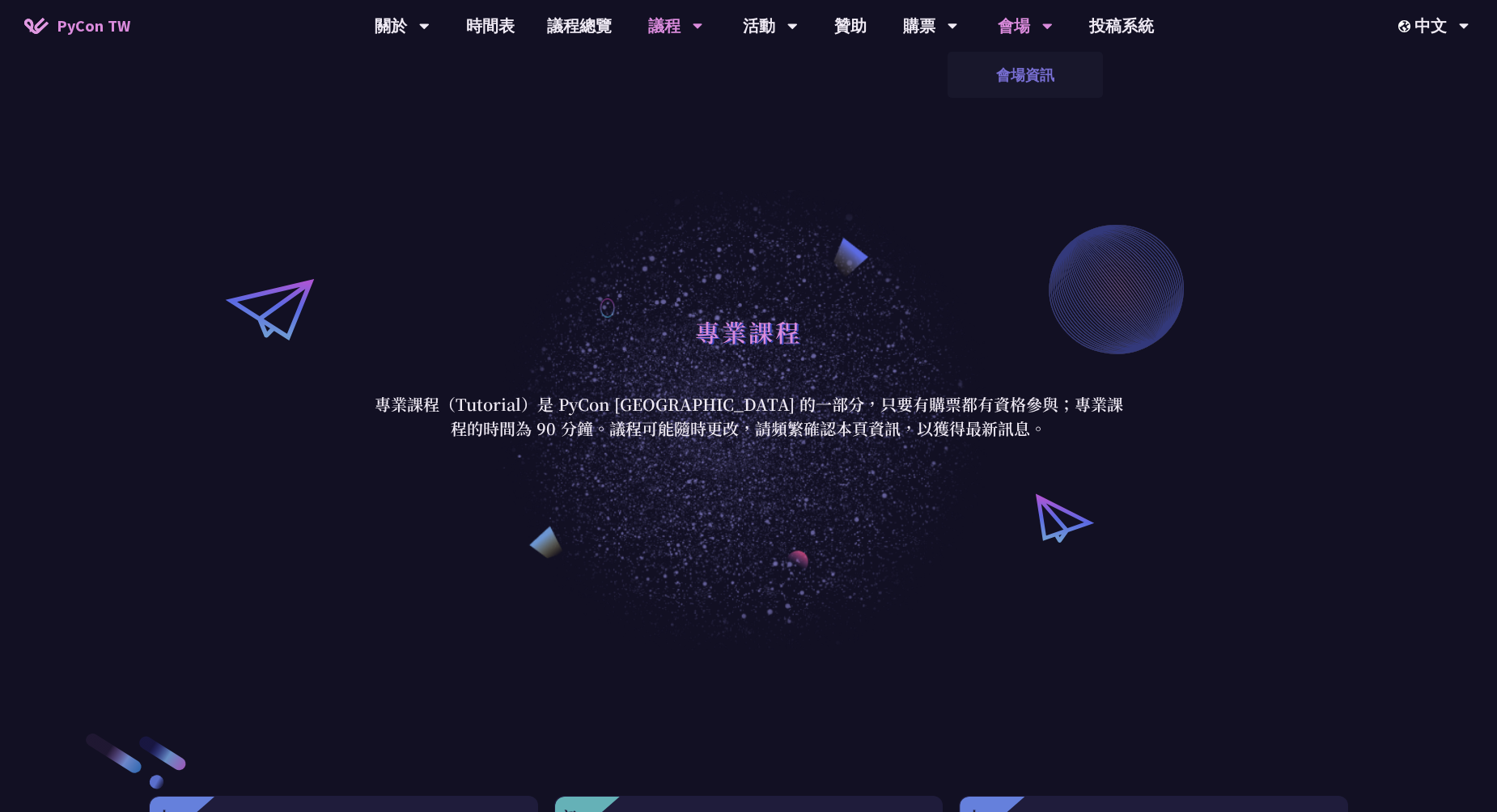
click at [1031, 75] on link "會場資訊" at bounding box center [1026, 75] width 155 height 38
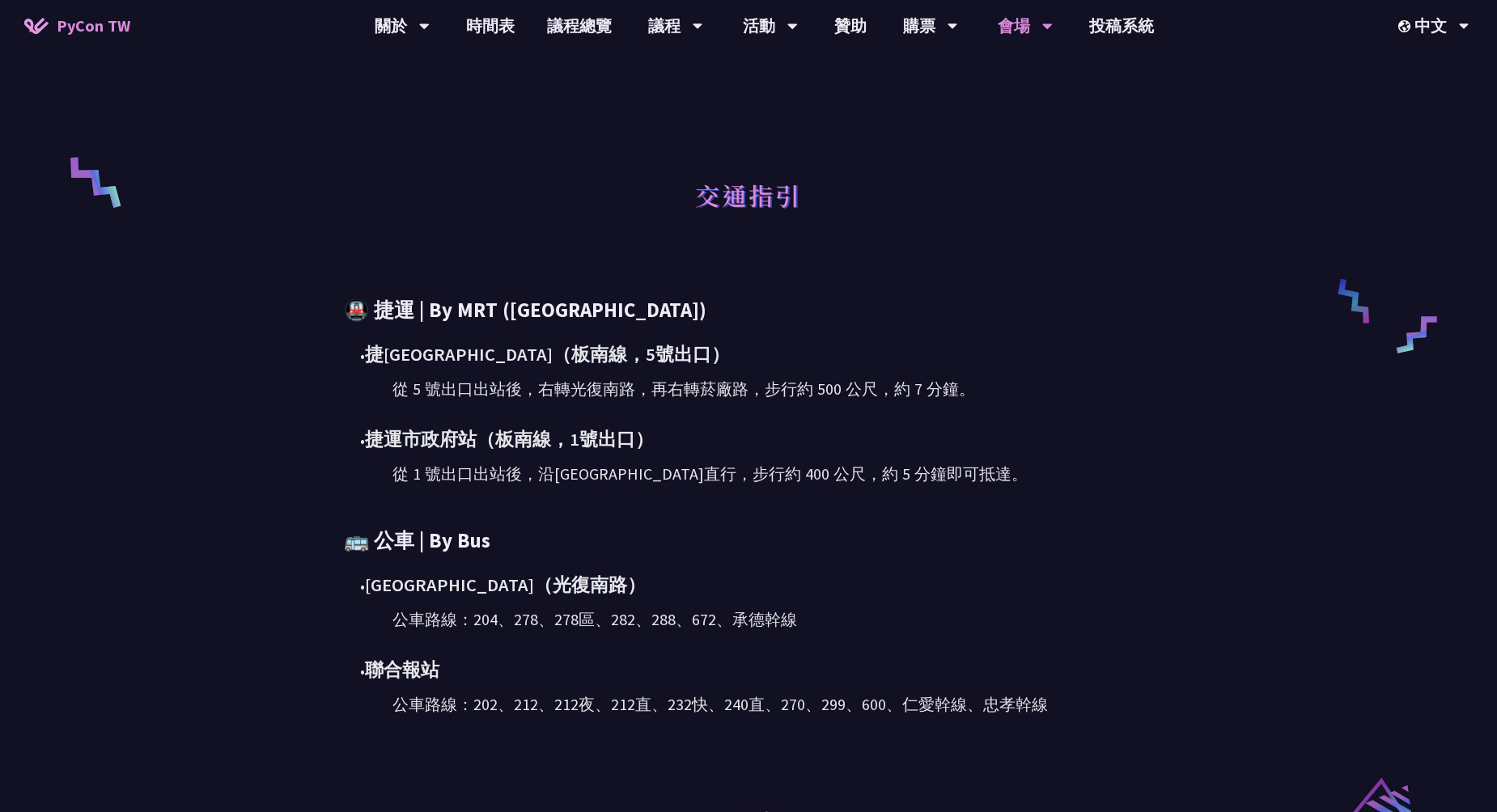
scroll to position [647, 0]
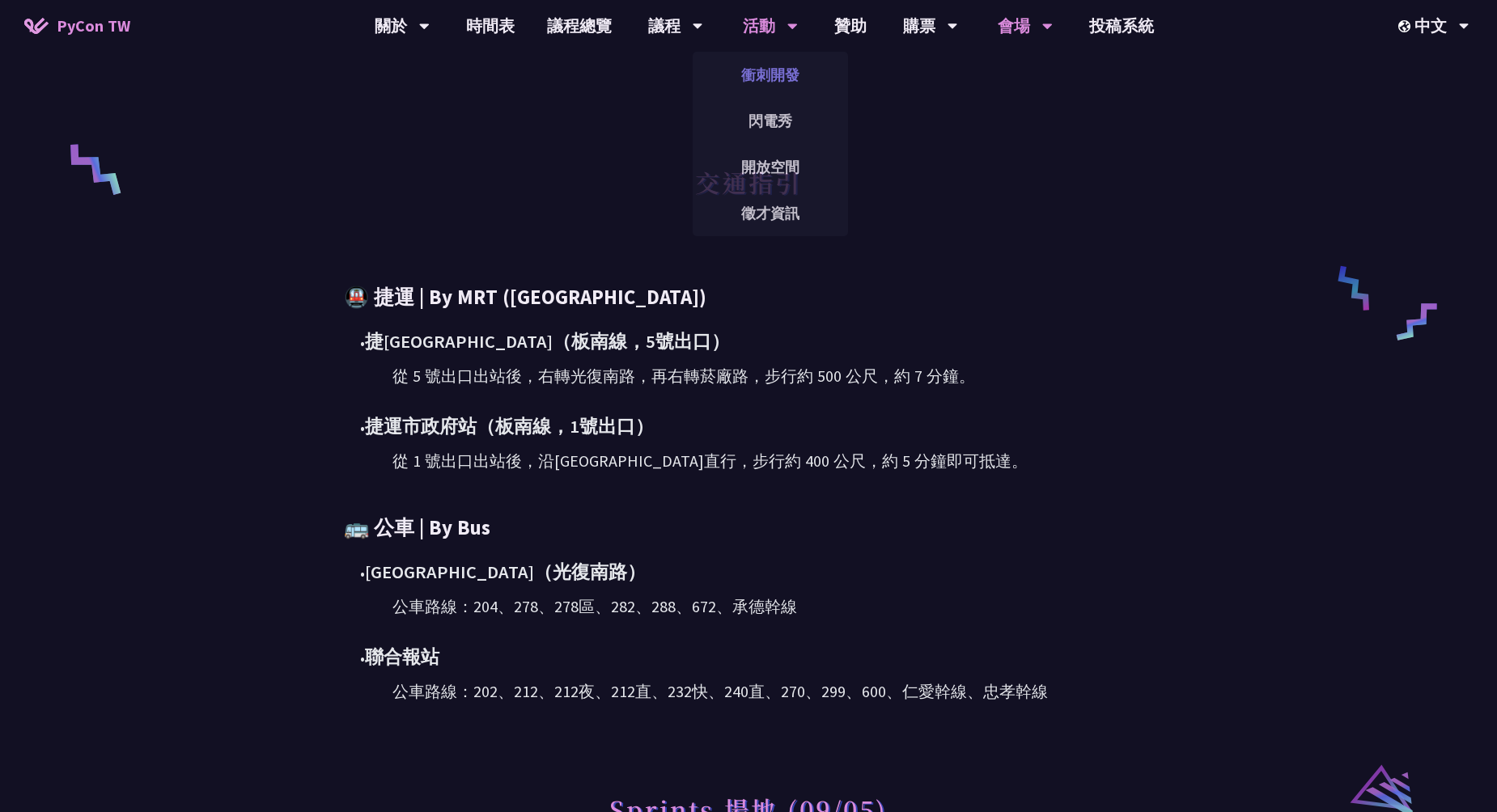
click at [765, 85] on link "衝刺開發" at bounding box center [771, 75] width 155 height 38
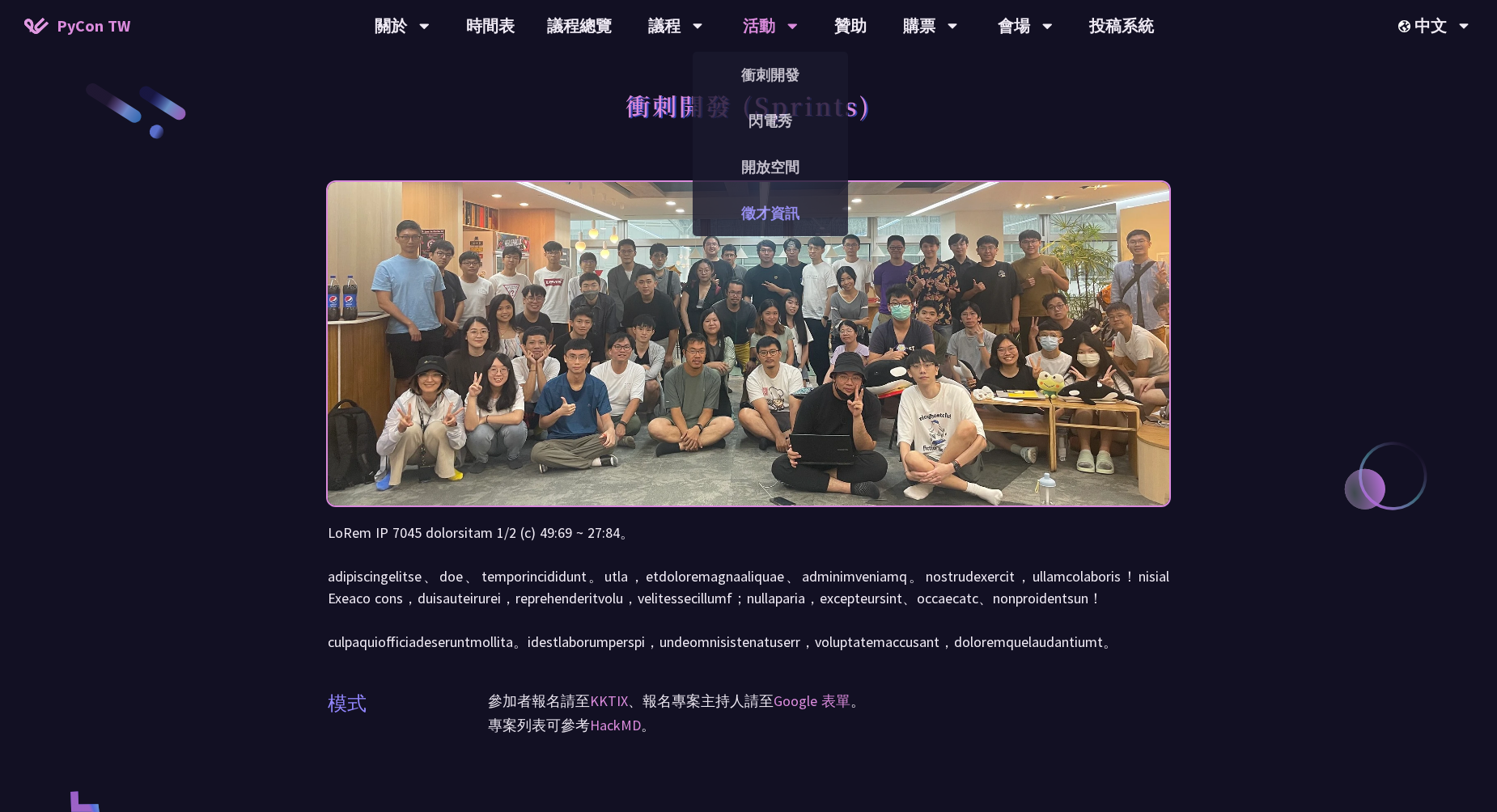
click at [765, 210] on link "徵才資訊" at bounding box center [771, 213] width 155 height 38
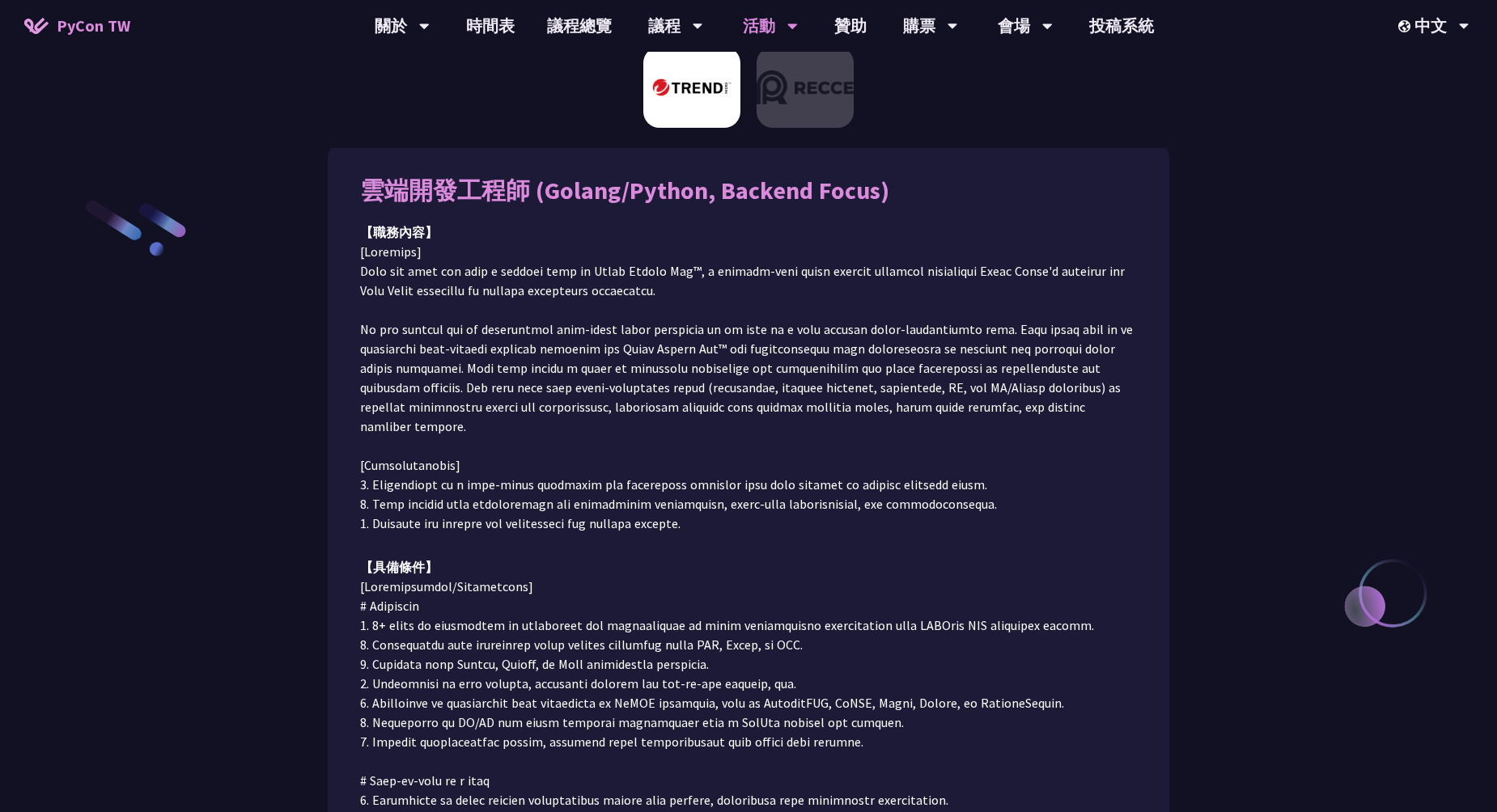
scroll to position [162, 0]
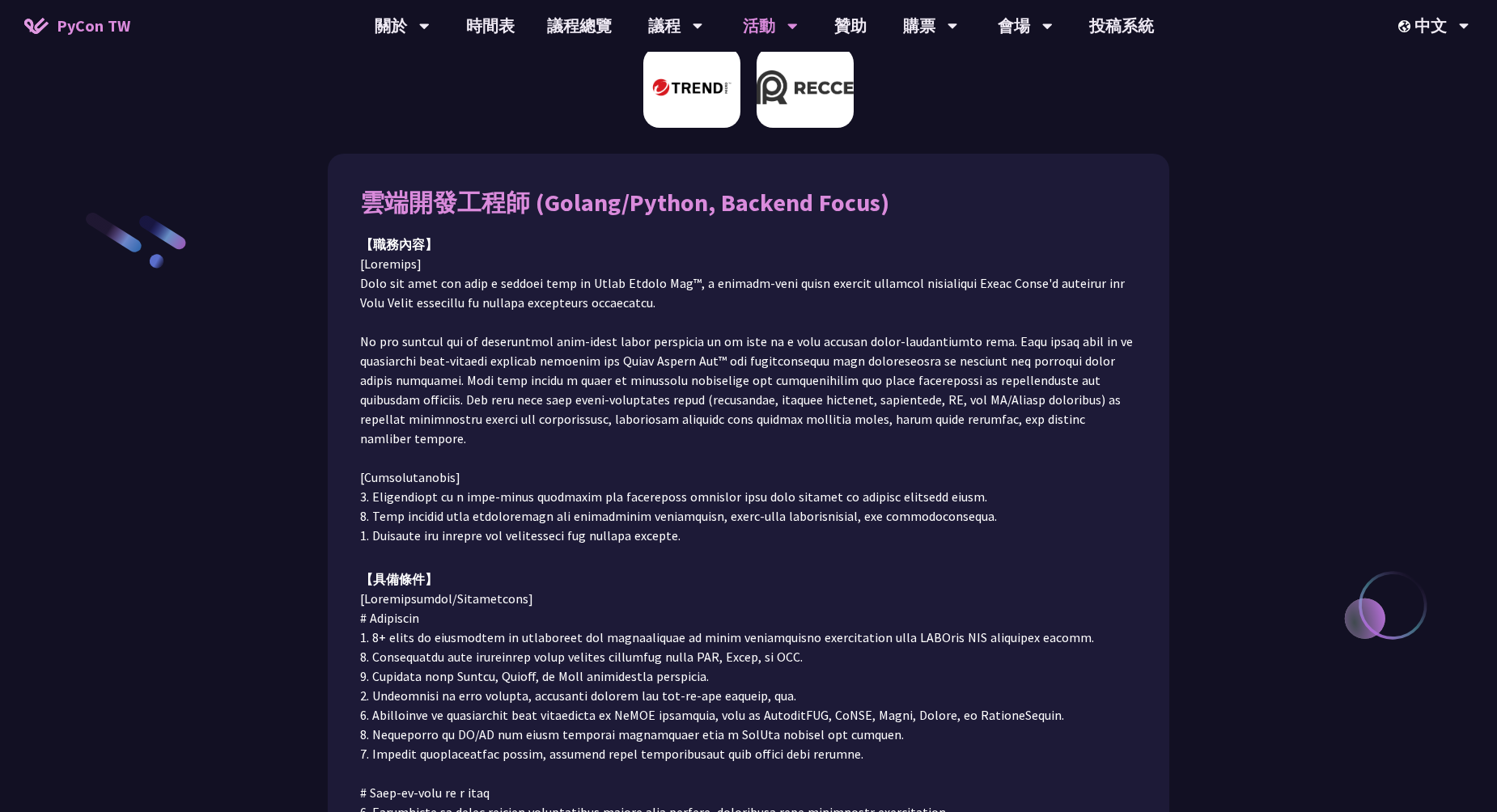
click at [808, 98] on img at bounding box center [805, 87] width 97 height 81
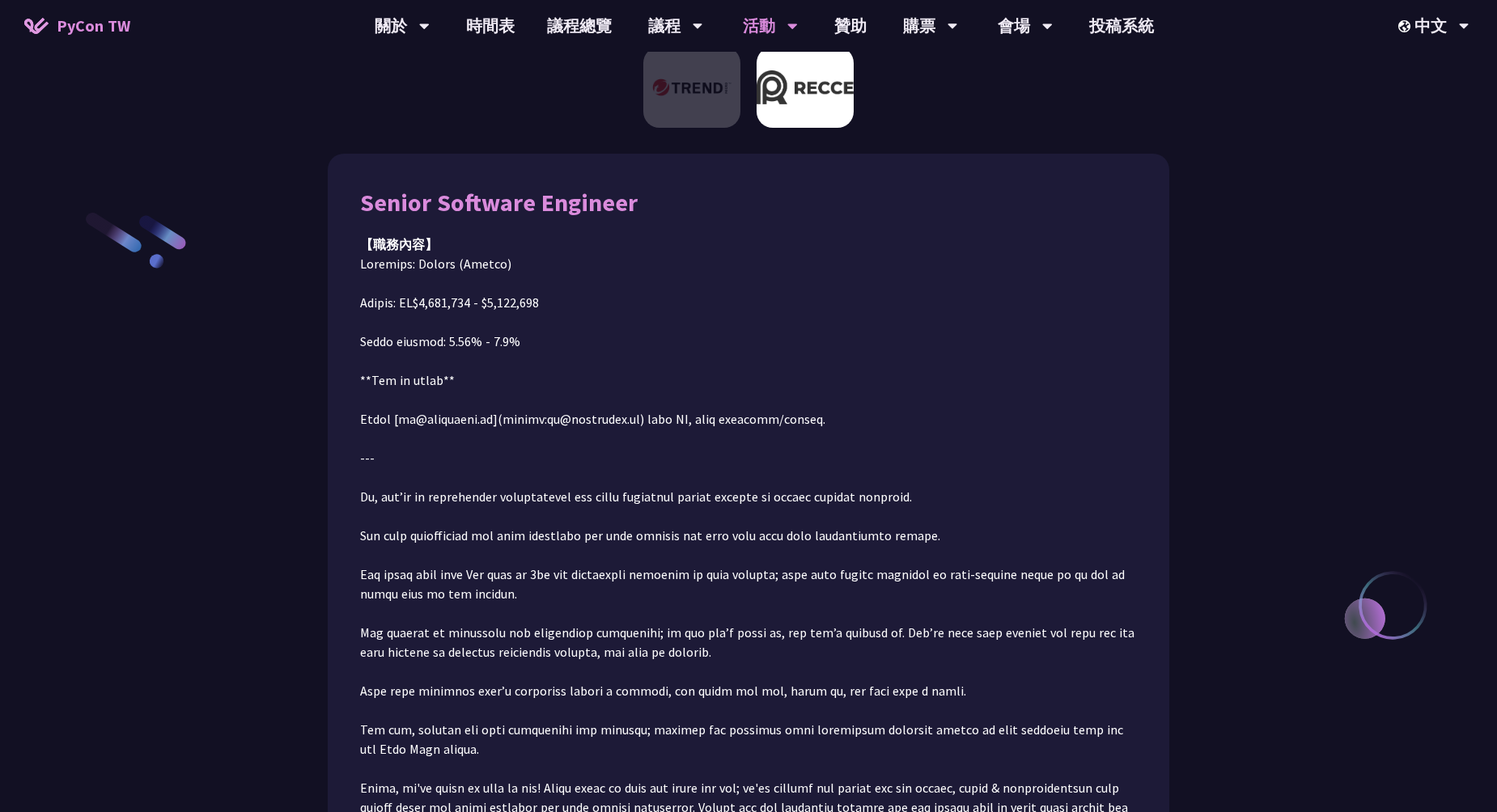
scroll to position [182, 0]
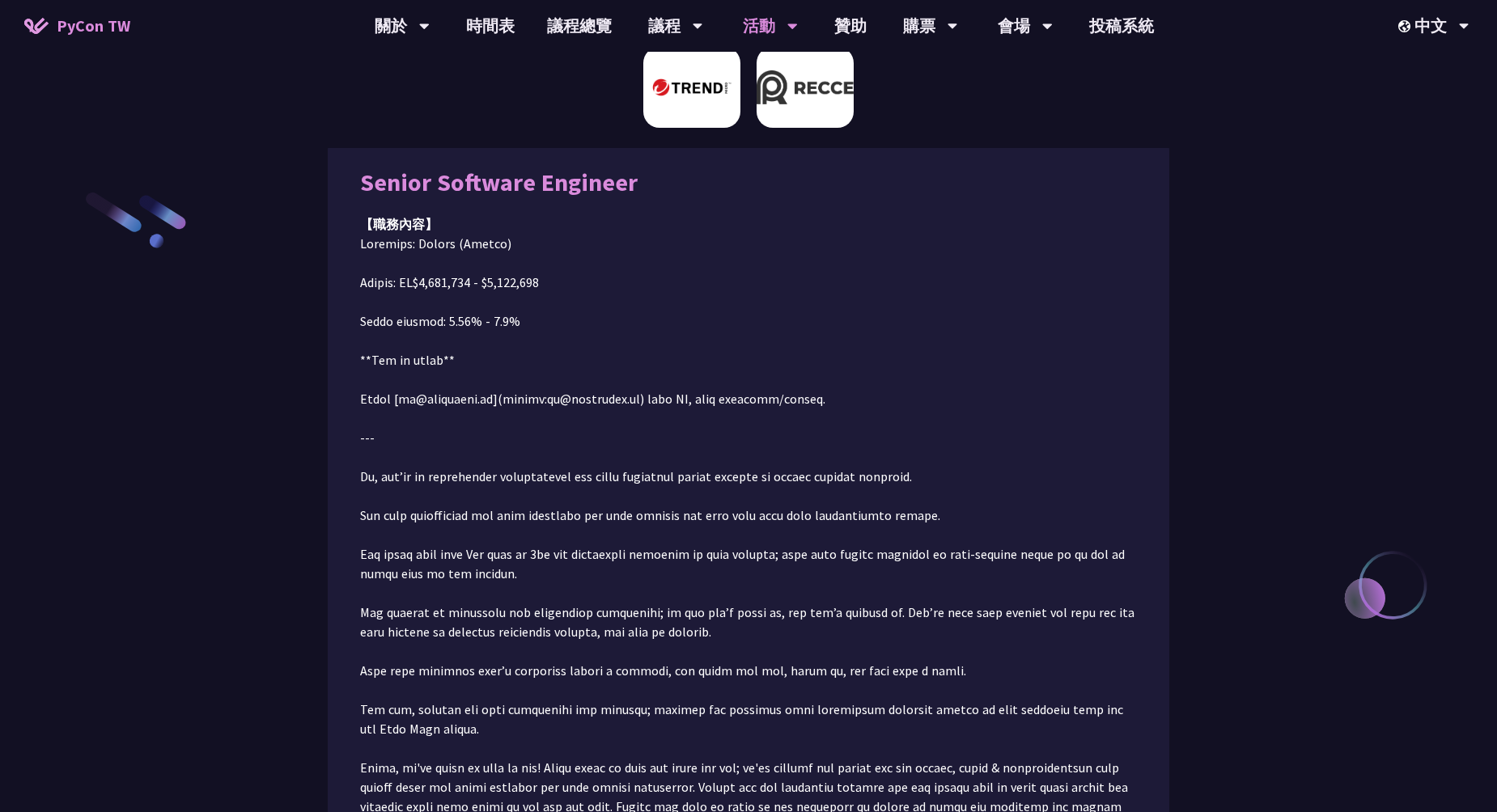
click at [704, 105] on img at bounding box center [692, 87] width 97 height 81
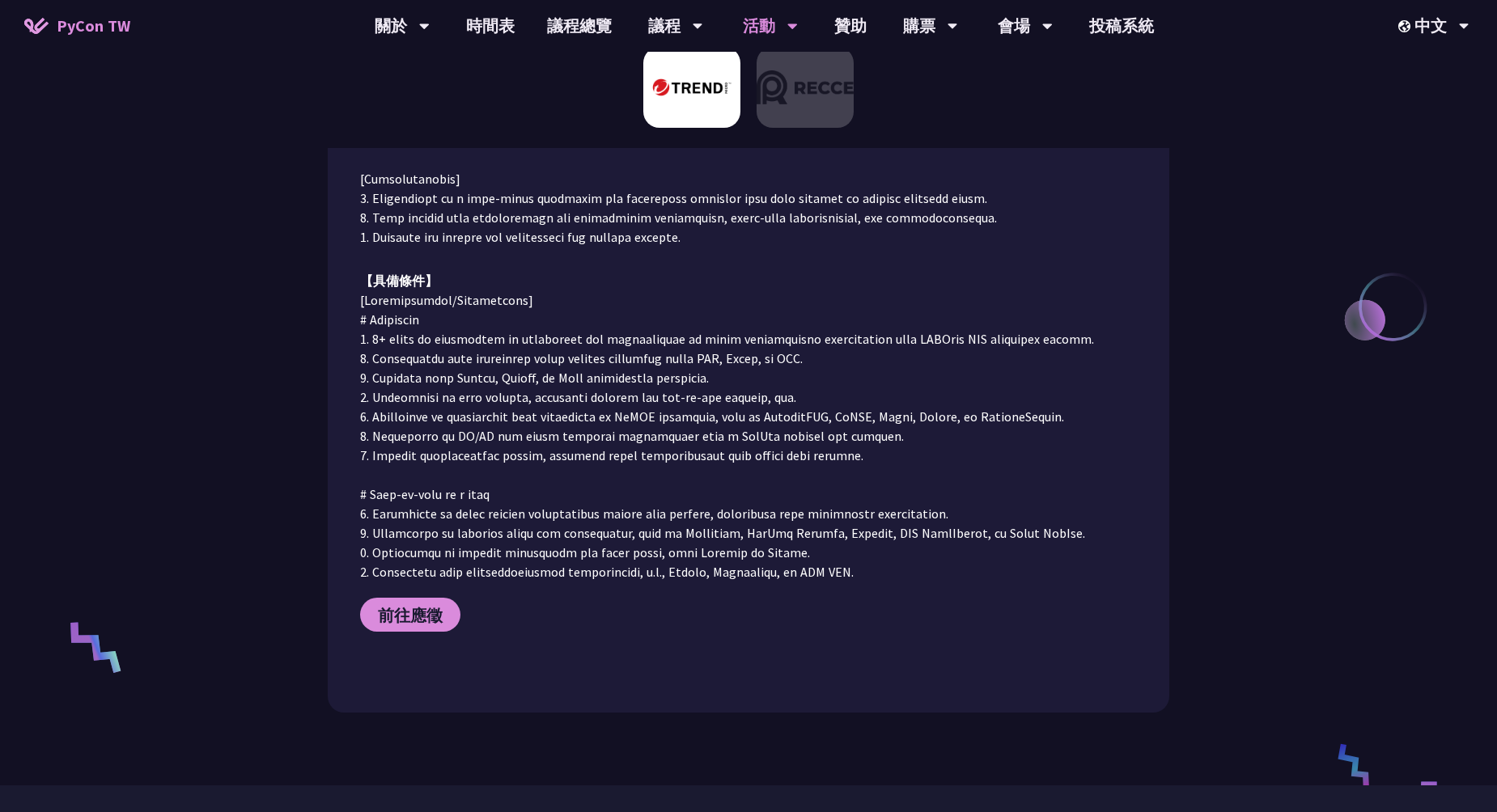
scroll to position [485, 0]
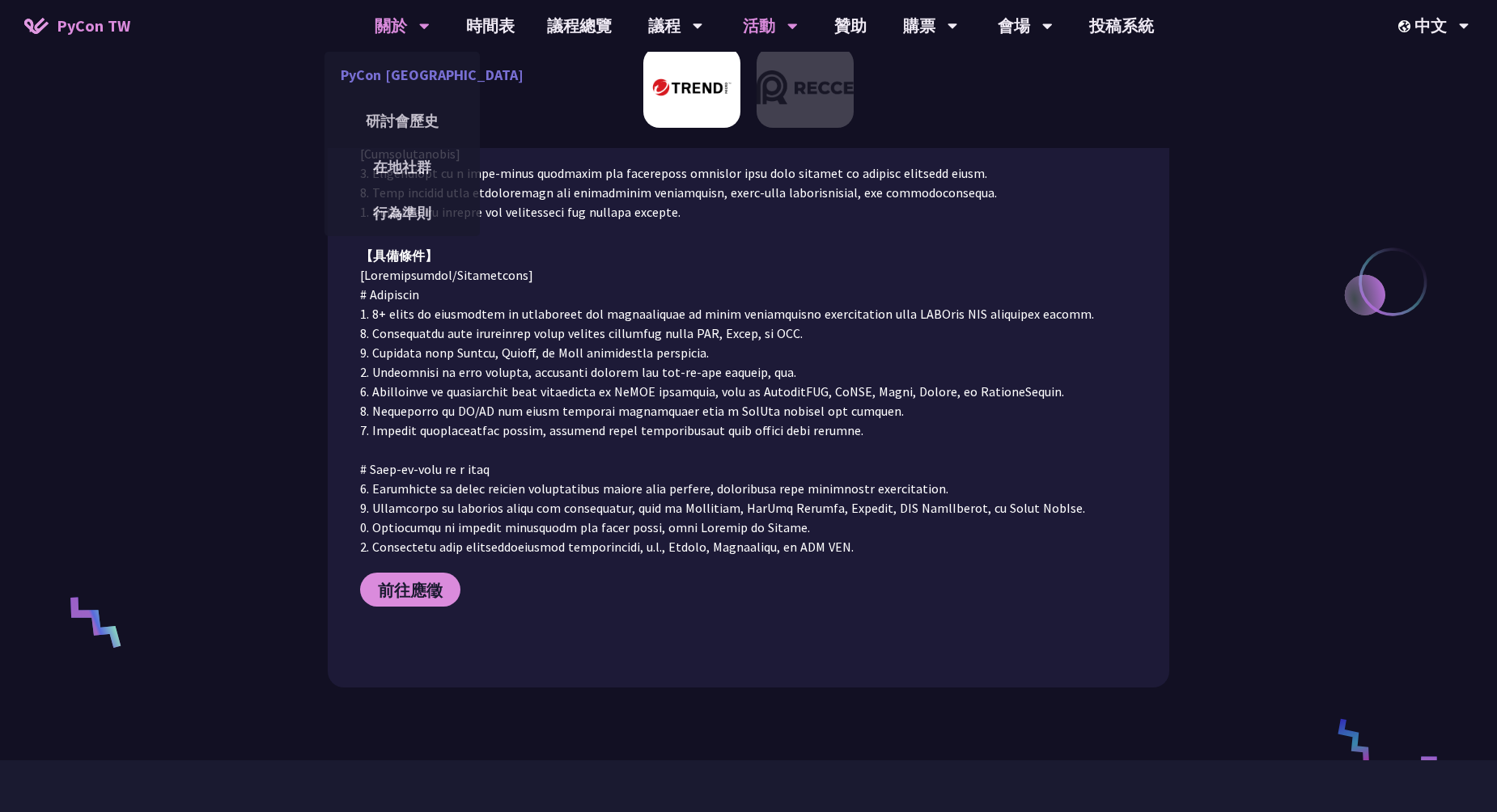
click at [392, 75] on link "PyCon [GEOGRAPHIC_DATA]" at bounding box center [402, 75] width 155 height 38
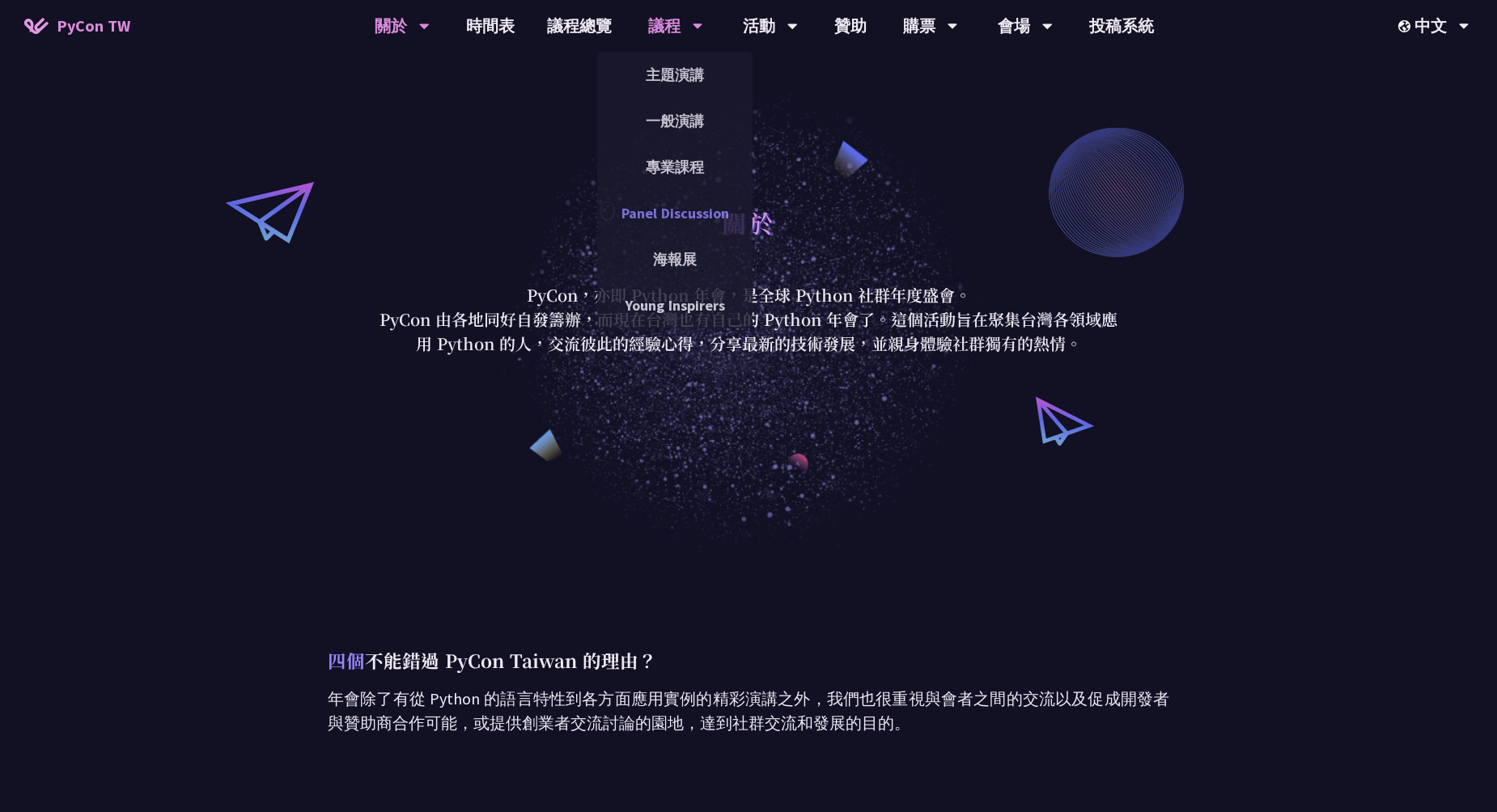
click at [683, 217] on link "Panel Discussion" at bounding box center [675, 213] width 155 height 38
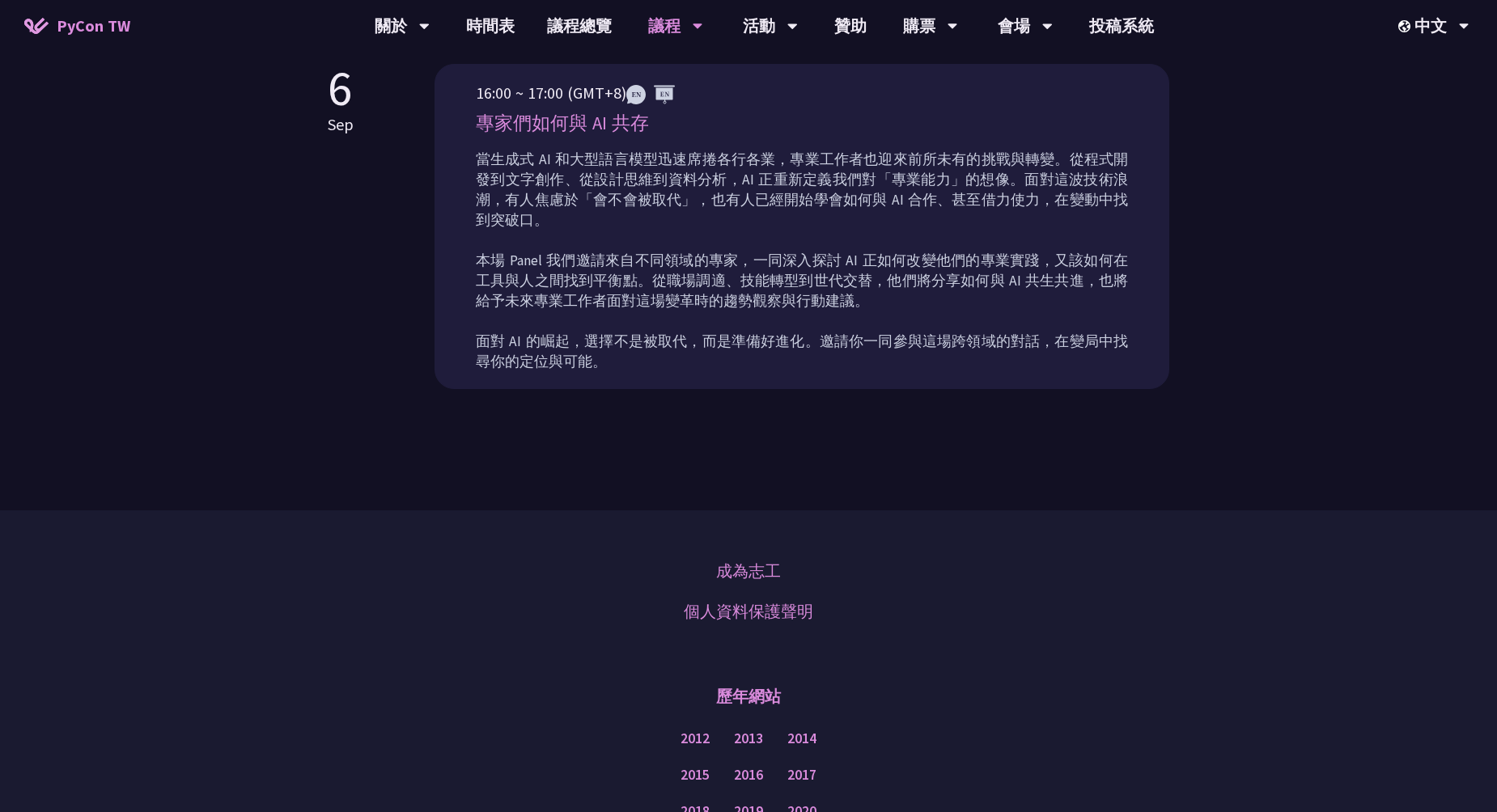
scroll to position [728, 0]
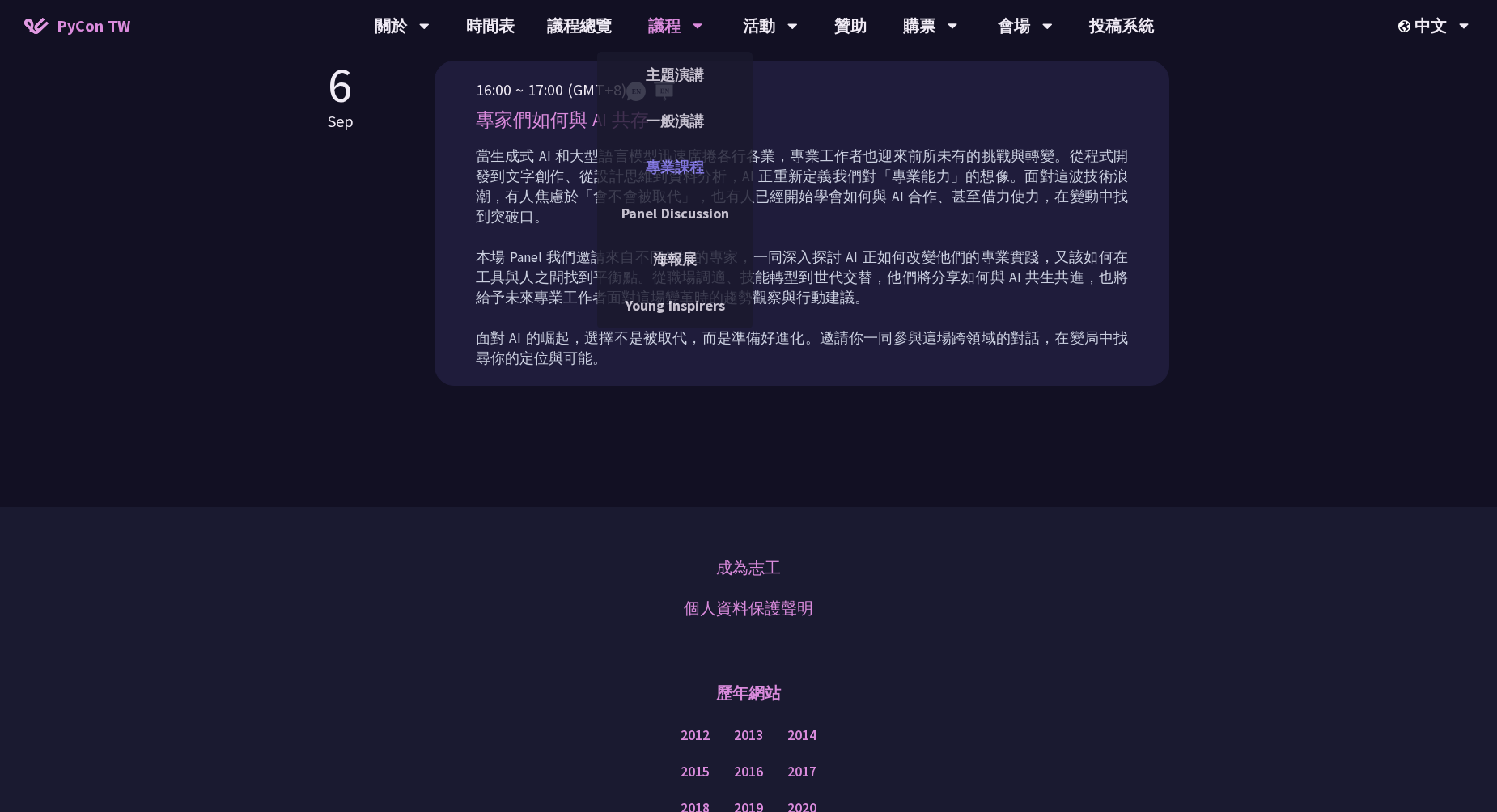
click at [701, 169] on link "專業課程" at bounding box center [675, 167] width 155 height 38
